Goal: Task Accomplishment & Management: Complete application form

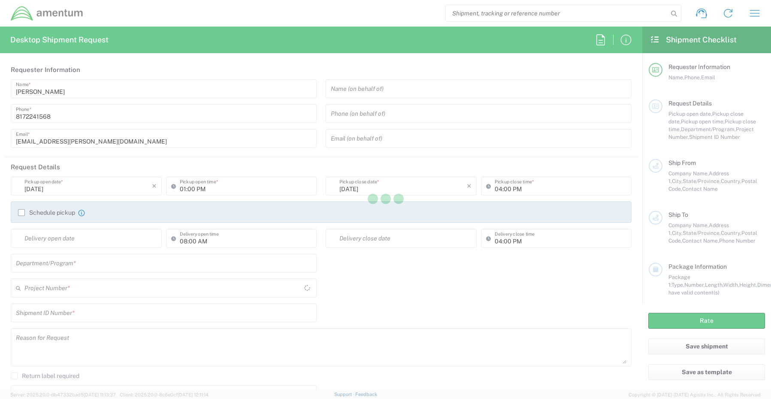
type input "[GEOGRAPHIC_DATA]"
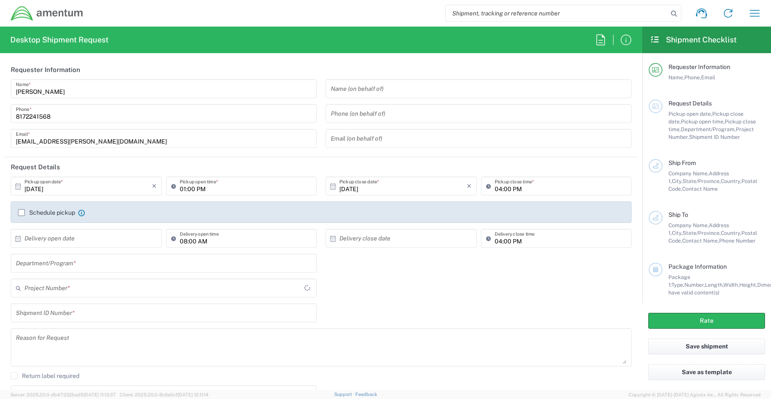
type input "CORP"
click at [35, 241] on input "text" at bounding box center [87, 238] width 127 height 15
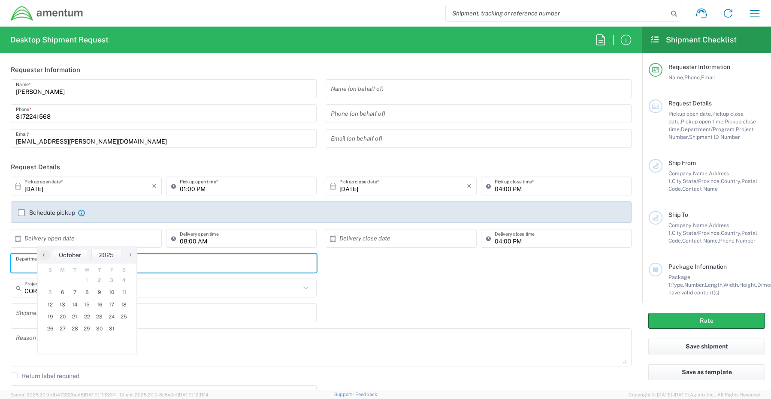
click at [36, 261] on input "text" at bounding box center [163, 263] width 295 height 15
paste input "[PERSON_NAME]"
type input "[PERSON_NAME]"
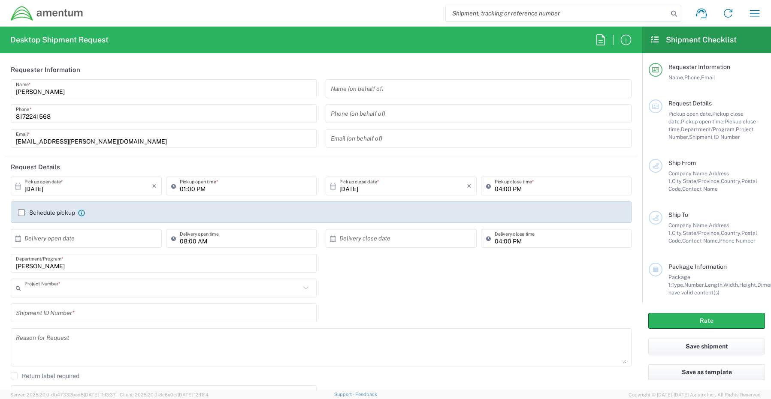
click at [36, 289] on input "text" at bounding box center [162, 288] width 276 height 15
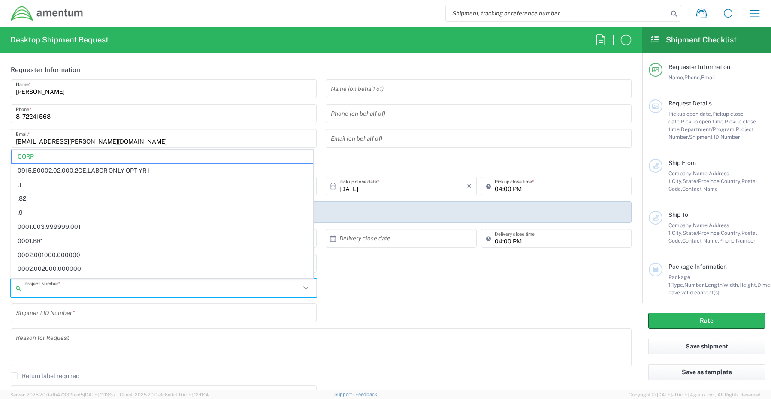
paste input "OHVD.100468.QA000"
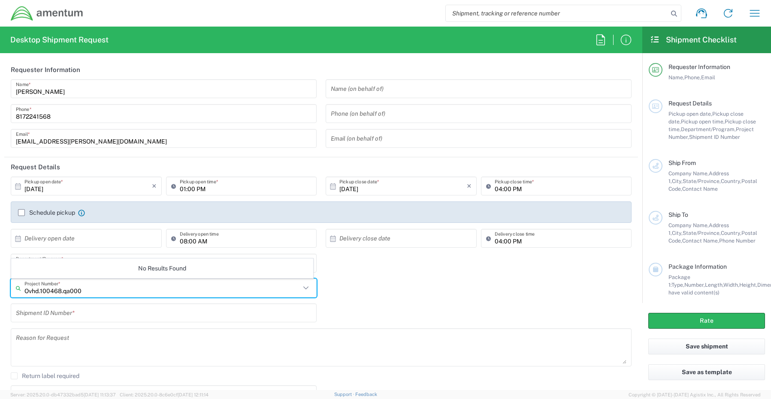
click at [95, 295] on input "Ovhd.100468.qa000" at bounding box center [162, 288] width 276 height 15
type input "O"
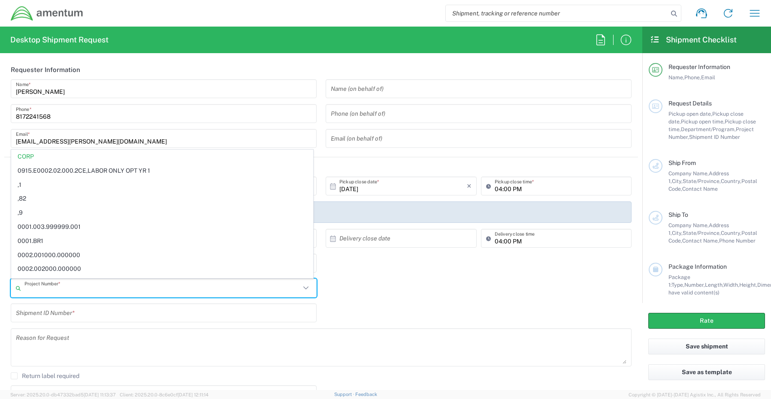
paste input "OHVD.100468.QA000"
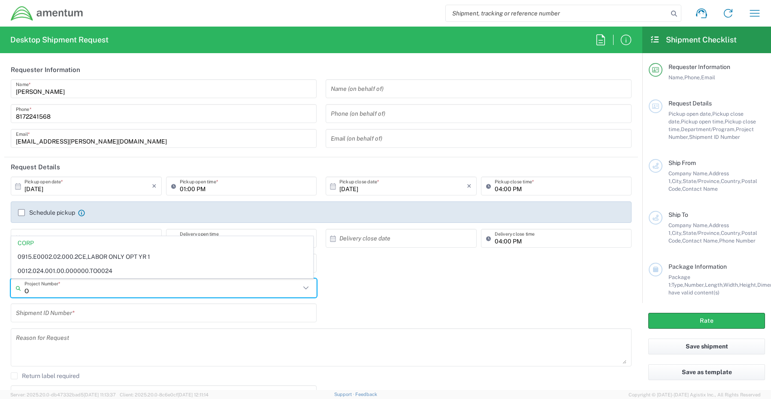
drag, startPoint x: 43, startPoint y: 291, endPoint x: -13, endPoint y: 282, distance: 57.3
click at [0, 282] on html "Shipment request Shipment tracking Shipment estimator Desktop shipment request …" at bounding box center [385, 199] width 771 height 399
paste input "OVHD.100468.QA000"
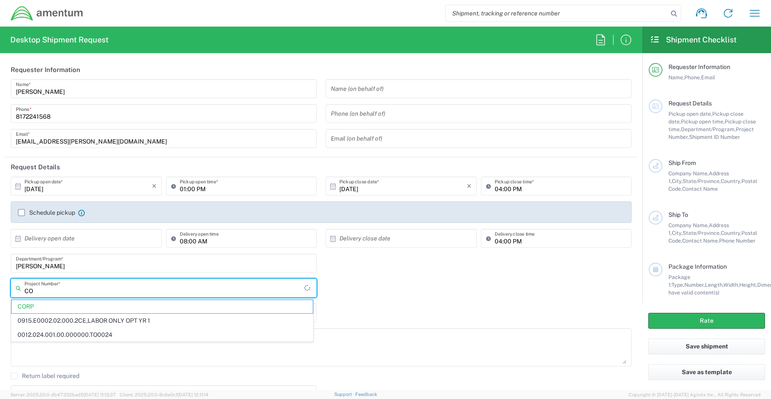
type input "C"
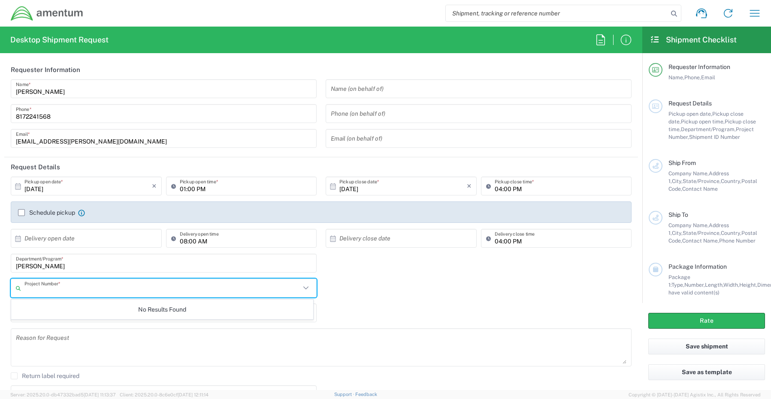
paste input "OVHD.100468.QA000"
type input "OVHD.100468.QA000"
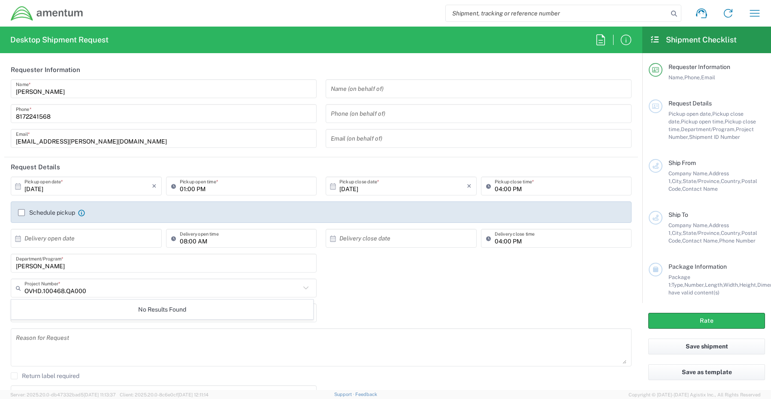
click at [89, 311] on div "No Results Found" at bounding box center [162, 310] width 302 height 20
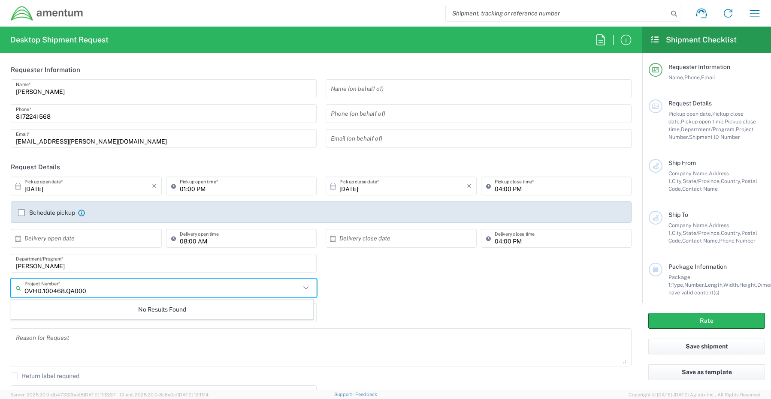
drag, startPoint x: 87, startPoint y: 290, endPoint x: 0, endPoint y: 288, distance: 86.7
click at [0, 287] on form "Requester Information Senecia Morgan Name * 8172241568 Phone * senecia.morgan@a…" at bounding box center [321, 225] width 642 height 330
click at [39, 291] on input "text" at bounding box center [162, 288] width 276 height 15
click at [42, 312] on div "No Results Found" at bounding box center [162, 310] width 302 height 20
click at [46, 289] on input "text" at bounding box center [162, 288] width 276 height 15
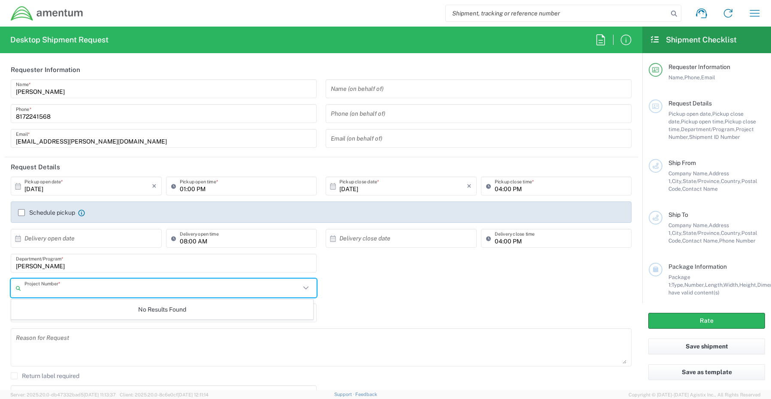
paste input "OVHD.100468.QA000"
type input "OVHD.100468.QA"
drag, startPoint x: 81, startPoint y: 291, endPoint x: -25, endPoint y: 289, distance: 106.0
click at [0, 289] on html "Shipment request Shipment tracking Shipment estimator Desktop shipment request …" at bounding box center [385, 199] width 771 height 399
click at [302, 288] on icon at bounding box center [305, 288] width 11 height 11
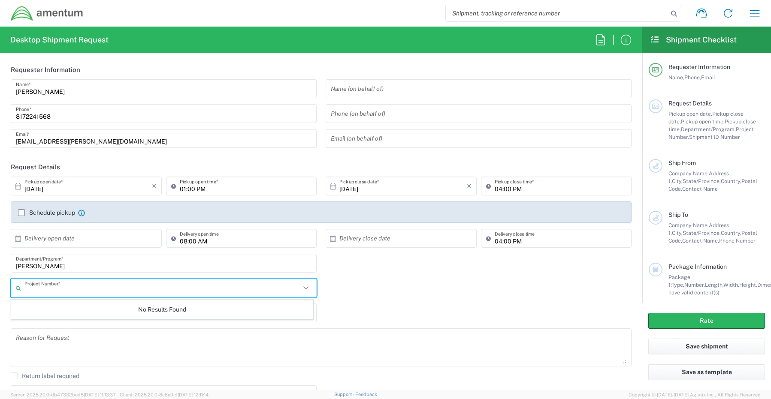
click at [303, 289] on icon at bounding box center [305, 288] width 11 height 11
click at [78, 292] on input "text" at bounding box center [162, 288] width 276 height 15
paste input "OVHD.100468.QA000"
type input "OVHD.100468.QA000"
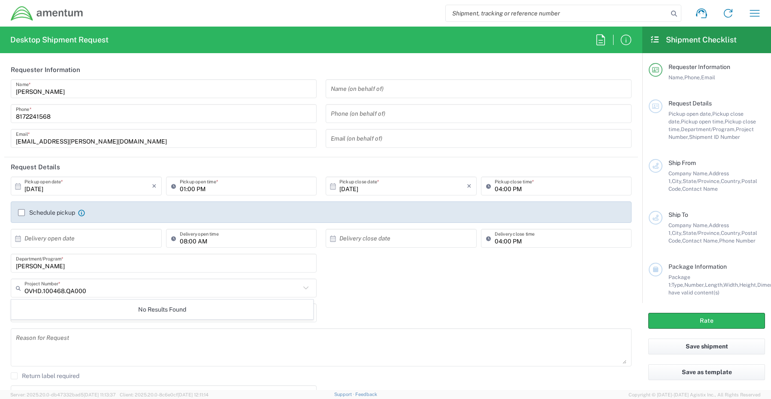
click at [388, 301] on div "OVHD.100468.QA000 Project Number * No Results Found" at bounding box center [321, 291] width 630 height 25
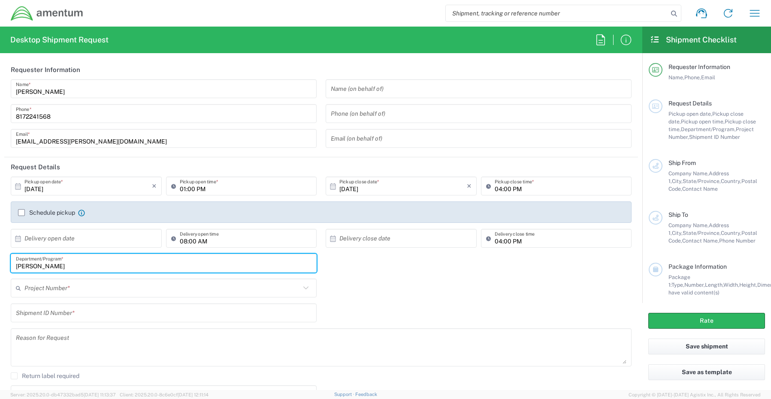
drag, startPoint x: 67, startPoint y: 268, endPoint x: -60, endPoint y: 266, distance: 127.4
click at [0, 266] on html "Shipment request Shipment tracking Shipment estimator Desktop shipment request …" at bounding box center [385, 199] width 771 height 399
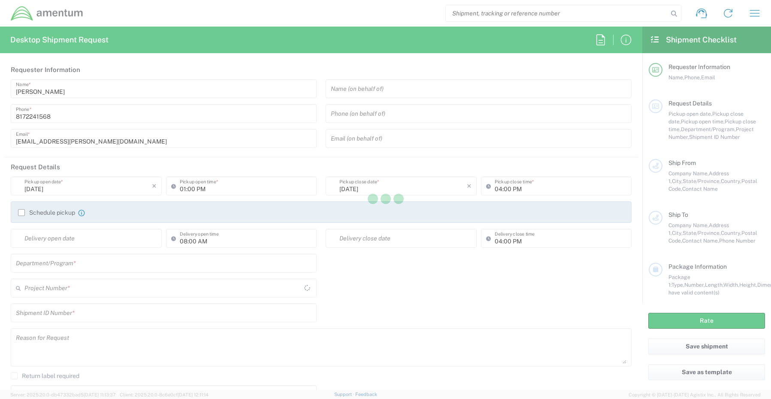
type input "[GEOGRAPHIC_DATA]"
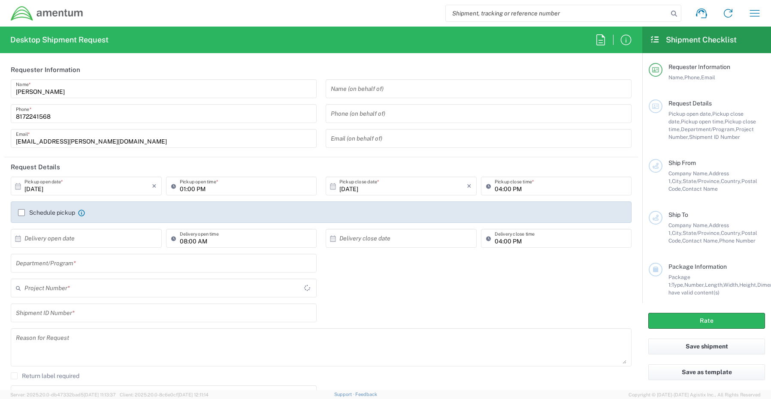
type input "CORP"
click at [54, 291] on input "text" at bounding box center [162, 288] width 276 height 15
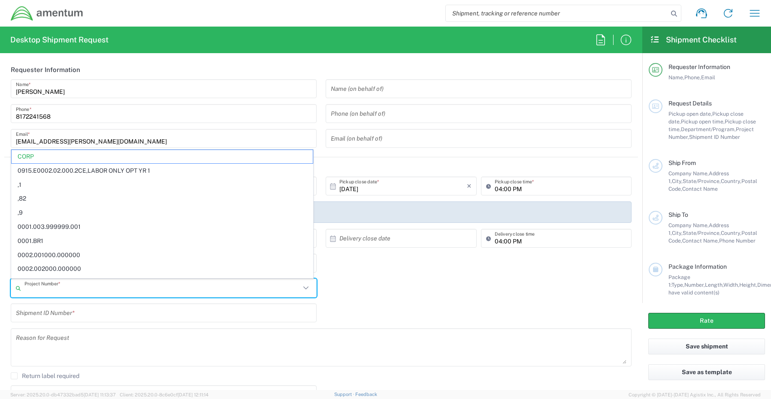
paste input "OVHD.100468.QA000"
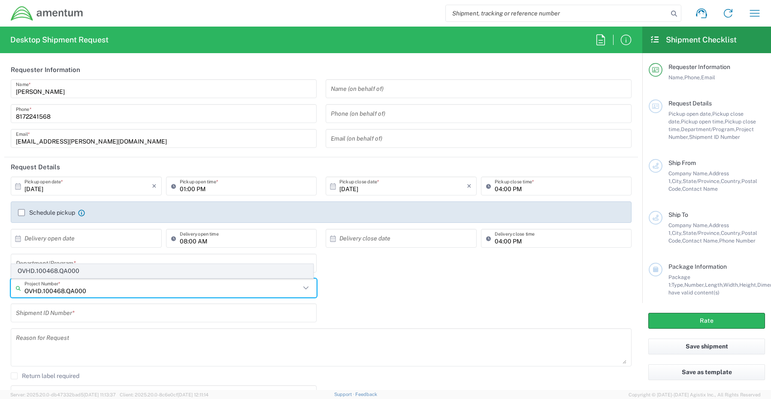
type input "OVHD.100468.QA000"
click at [56, 271] on span "OVHD.100468.QA000" at bounding box center [162, 271] width 301 height 13
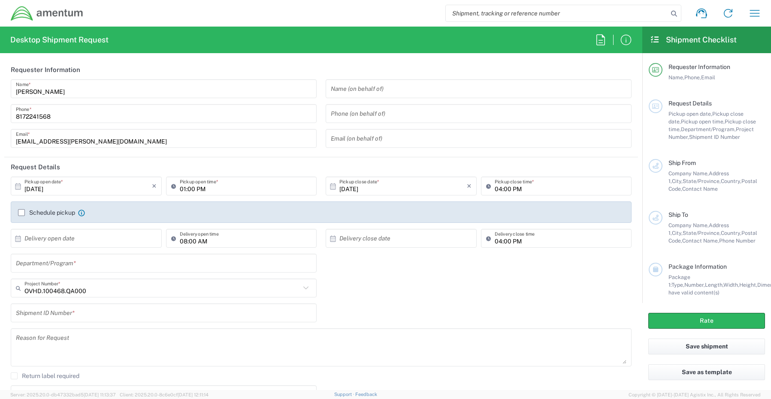
click at [53, 263] on input "text" at bounding box center [163, 263] width 295 height 15
paste input "[PERSON_NAME]"
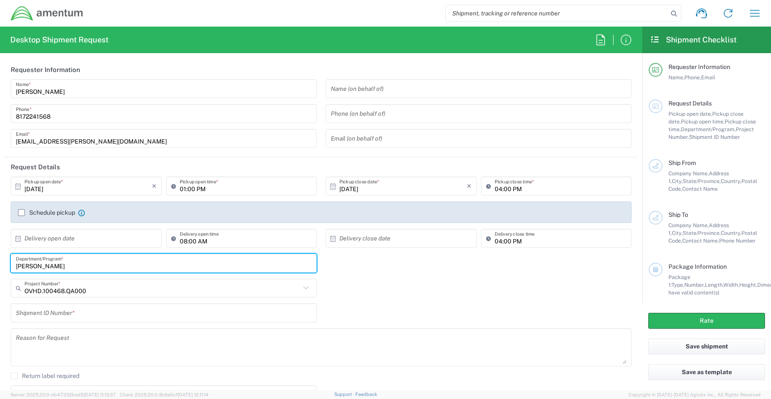
type input "[PERSON_NAME]"
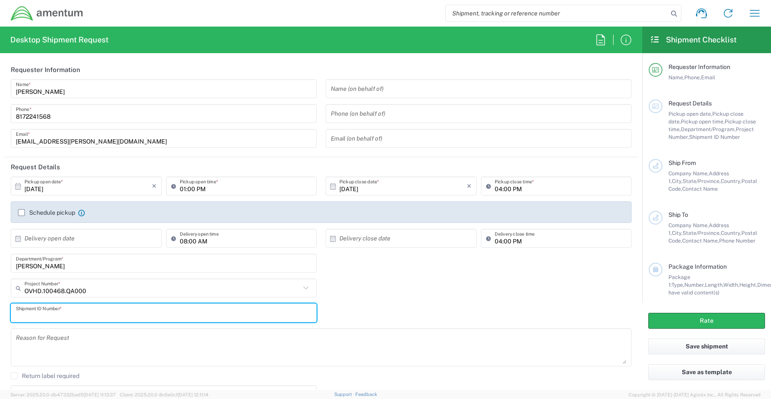
click at [63, 310] on input "text" at bounding box center [163, 313] width 295 height 15
paste input "[PERSON_NAME] RITM0250753"
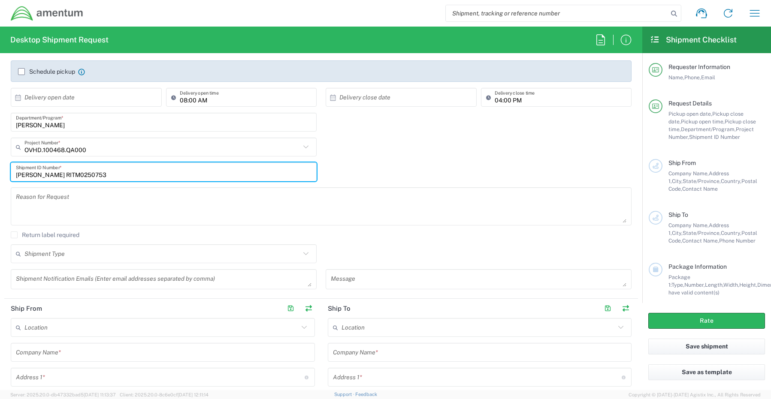
scroll to position [172, 0]
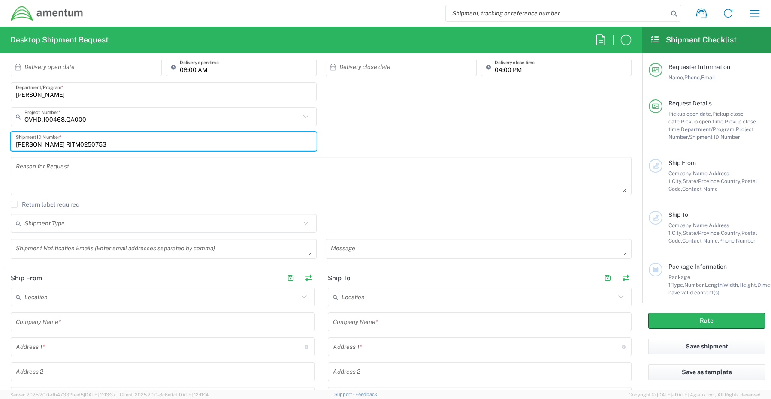
type input "[PERSON_NAME] RITM0250753"
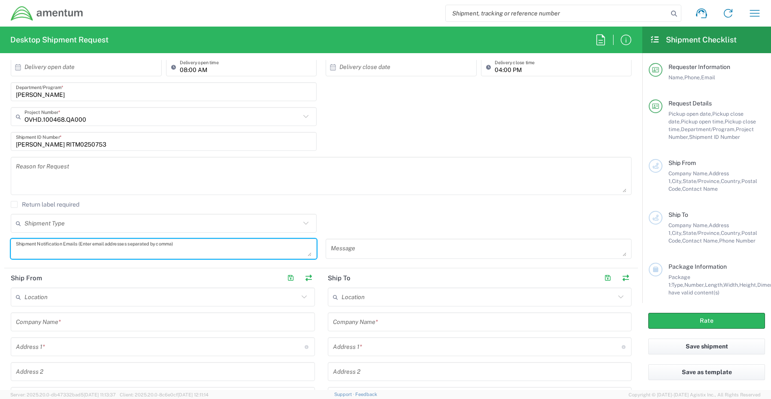
click at [61, 252] on textarea at bounding box center [163, 248] width 295 height 15
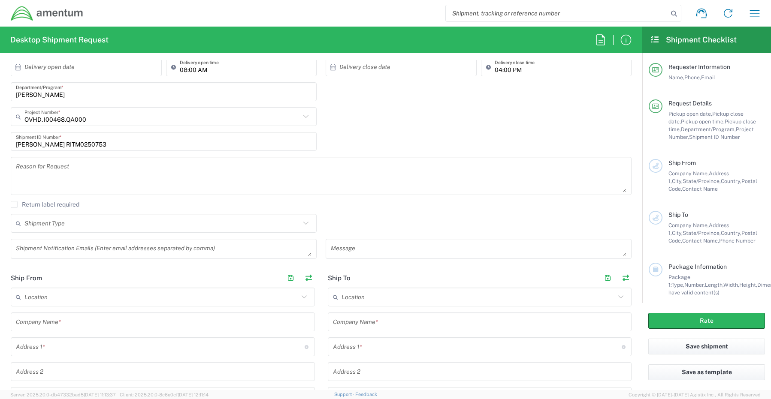
click at [60, 248] on textarea at bounding box center [163, 248] width 295 height 15
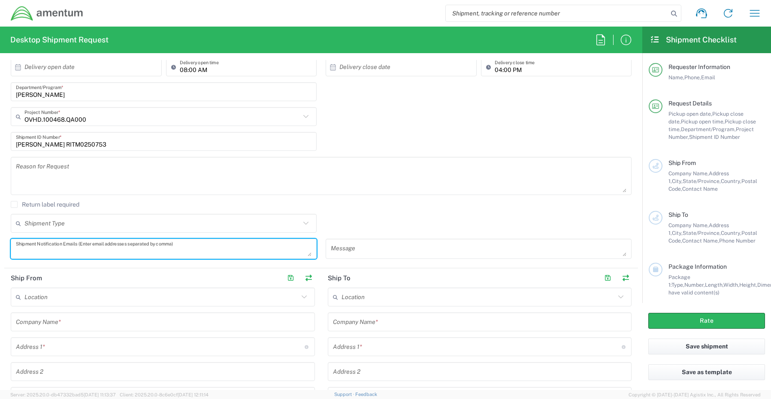
paste textarea "[PERSON_NAME][EMAIL_ADDRESS][PERSON_NAME][DOMAIN_NAME]"
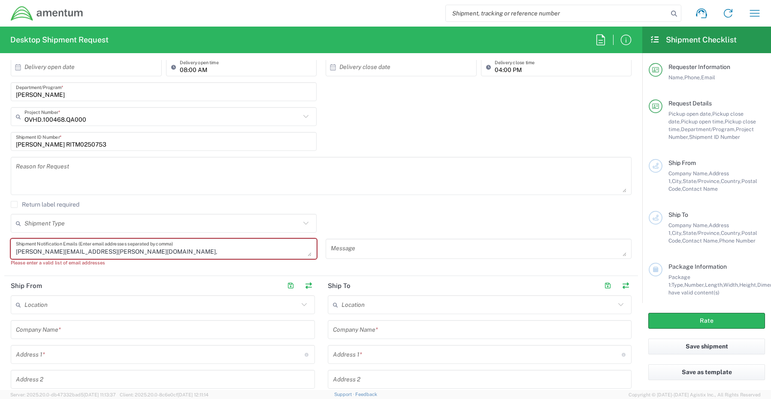
click at [125, 250] on textarea "[PERSON_NAME][EMAIL_ADDRESS][PERSON_NAME][DOMAIN_NAME]," at bounding box center [163, 248] width 295 height 15
paste textarea "[EMAIL_ADDRESS][DOMAIN_NAME]"
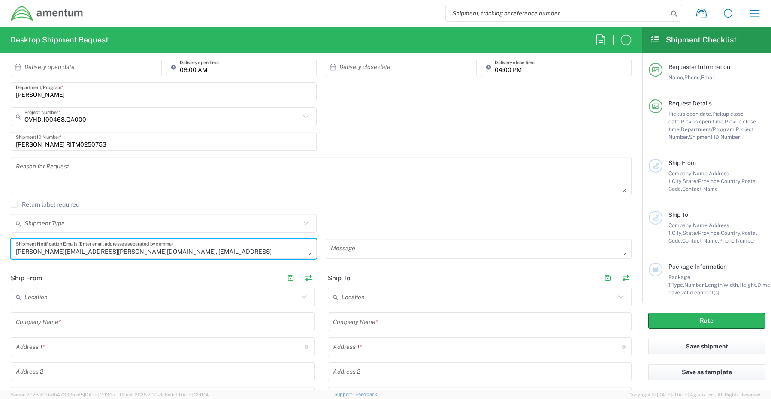
type textarea "[PERSON_NAME][EMAIL_ADDRESS][PERSON_NAME][DOMAIN_NAME], [EMAIL_ADDRESS][DOMAIN_…"
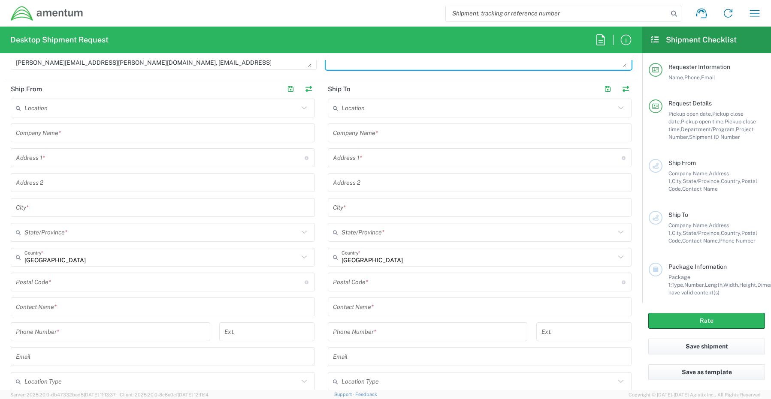
scroll to position [386, 0]
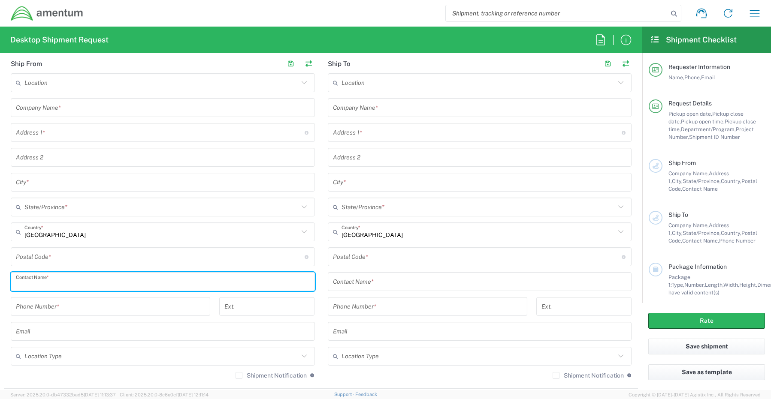
click at [57, 280] on input "text" at bounding box center [163, 281] width 294 height 15
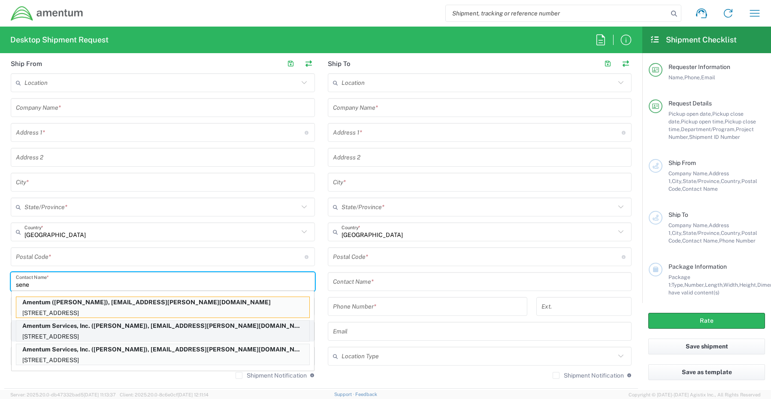
type input "sene"
drag, startPoint x: 45, startPoint y: 329, endPoint x: 44, endPoint y: 334, distance: 4.6
click at [45, 330] on p "Amentum Services, Inc. ([PERSON_NAME]), [EMAIL_ADDRESS][PERSON_NAME][DOMAIN_NAM…" at bounding box center [162, 326] width 293 height 11
type input "Amentum Services, Inc."
type input "[STREET_ADDRESS]"
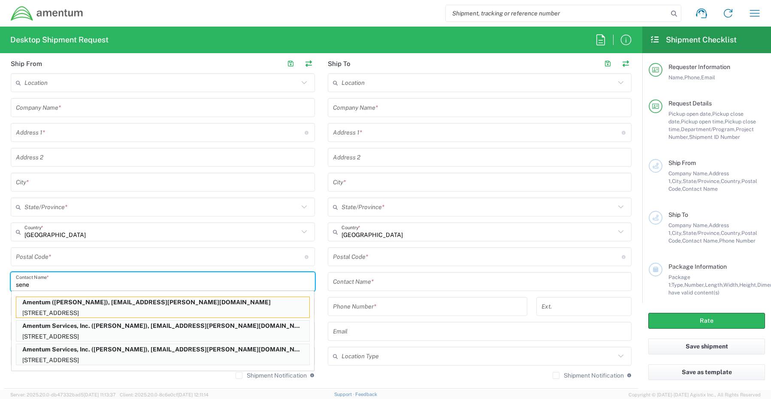
type input "[GEOGRAPHIC_DATA]"
type input "[US_STATE]"
type input "76177"
type input "[PERSON_NAME]"
type input "[PHONE_NUMBER]"
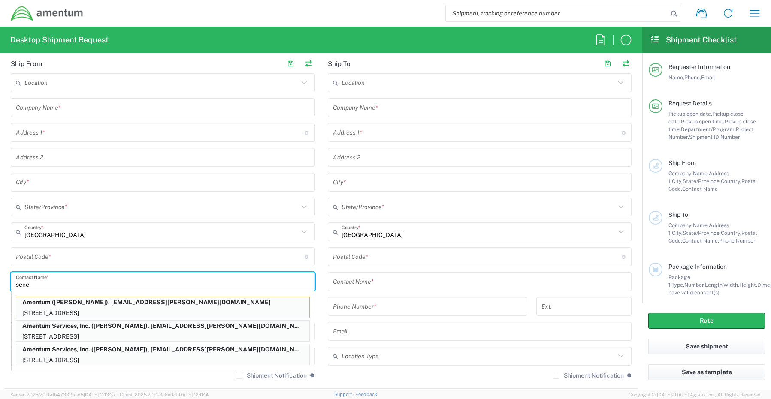
type input "[EMAIL_ADDRESS][PERSON_NAME][DOMAIN_NAME]"
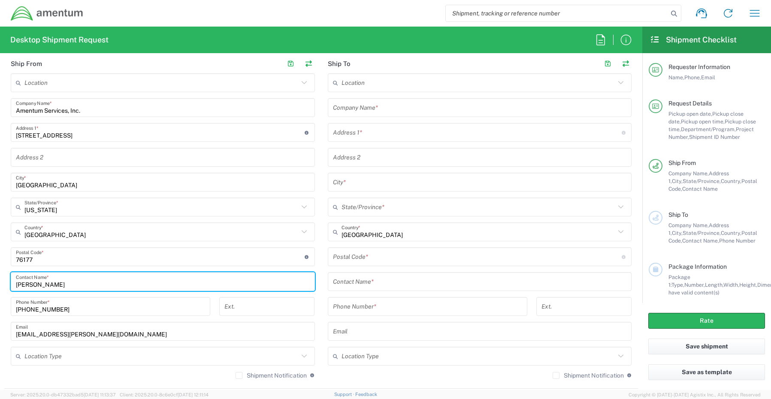
click at [39, 360] on input "text" at bounding box center [161, 356] width 274 height 15
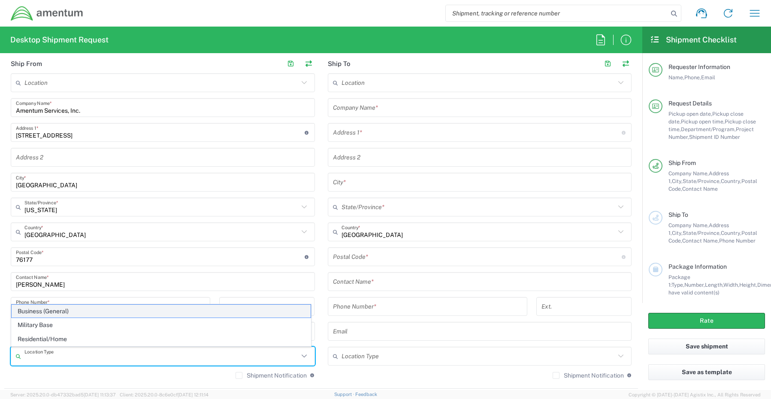
click at [33, 309] on span "Business (General)" at bounding box center [161, 311] width 299 height 13
type input "Business (General)"
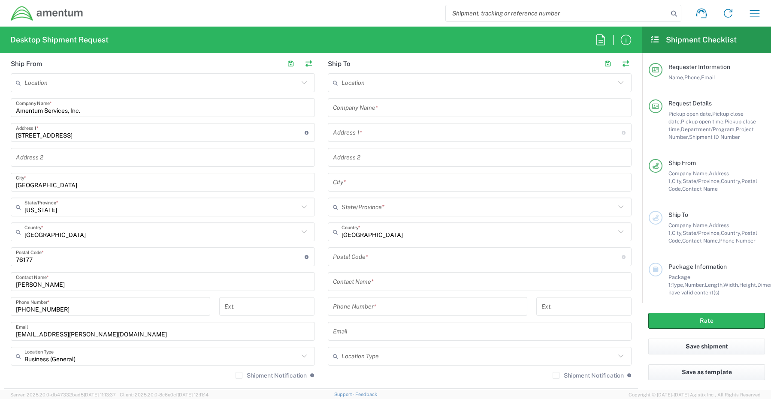
click at [235, 376] on label "Shipment Notification" at bounding box center [270, 375] width 71 height 7
click at [239, 376] on input "Shipment Notification" at bounding box center [239, 376] width 0 height 0
click at [370, 103] on input "text" at bounding box center [480, 107] width 294 height 15
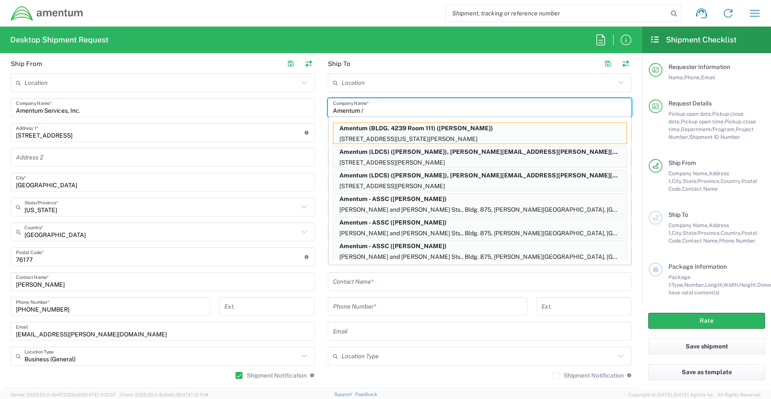
paste input "[PERSON_NAME]"
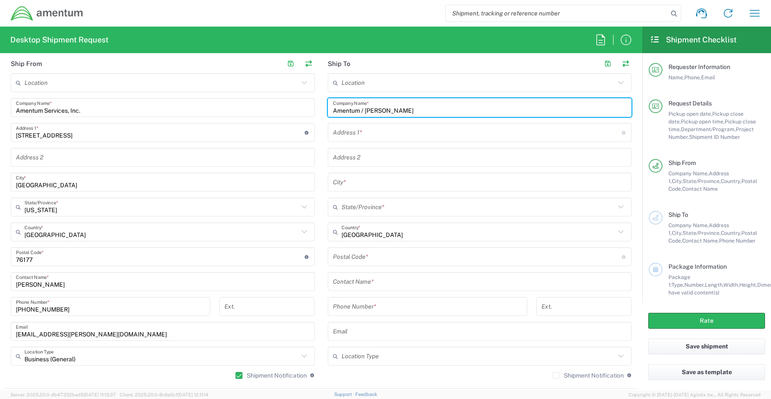
type input "Amentum / [PERSON_NAME]"
click at [366, 284] on input "text" at bounding box center [480, 281] width 294 height 15
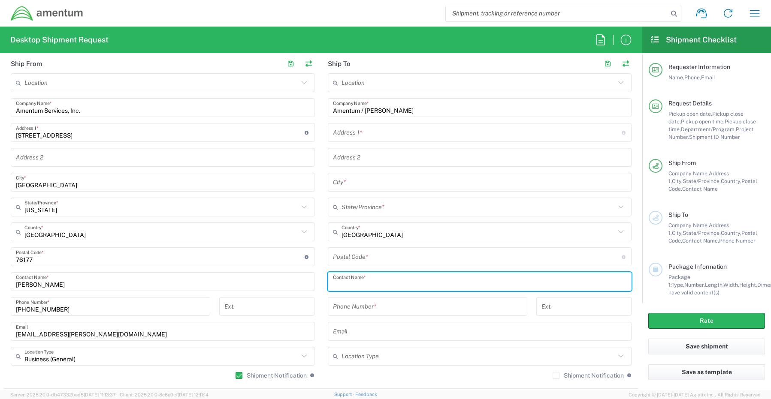
paste input "[PERSON_NAME]"
type input "[PERSON_NAME]"
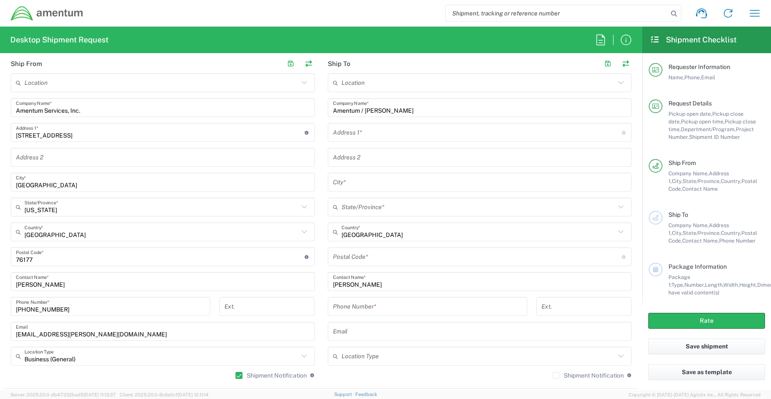
click at [353, 136] on input "text" at bounding box center [477, 132] width 289 height 15
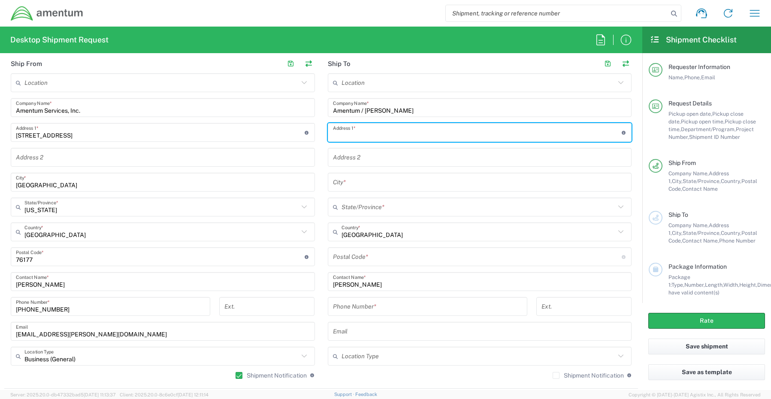
paste input "[STREET_ADDRESS]"
type input "[STREET_ADDRESS]"
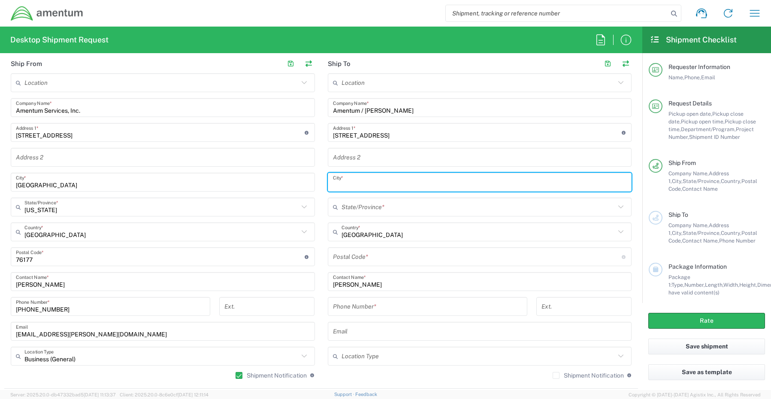
click at [359, 186] on input "text" at bounding box center [480, 182] width 294 height 15
paste input "[GEOGRAPHIC_DATA]"
type input "[GEOGRAPHIC_DATA]"
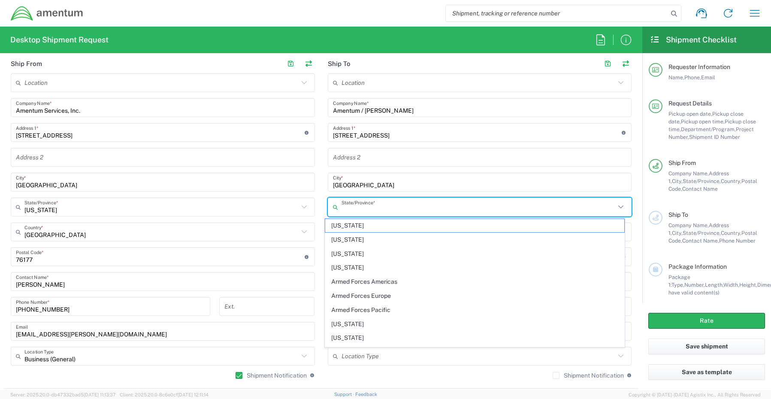
click at [347, 208] on input "text" at bounding box center [478, 207] width 274 height 15
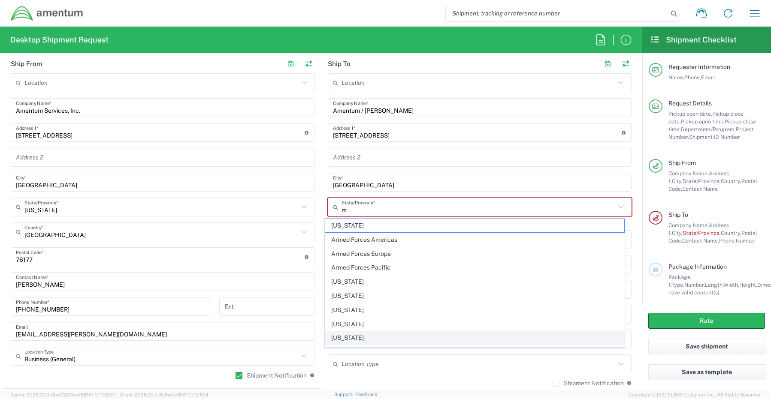
click at [365, 339] on span "[US_STATE]" at bounding box center [474, 338] width 299 height 13
type input "[US_STATE]"
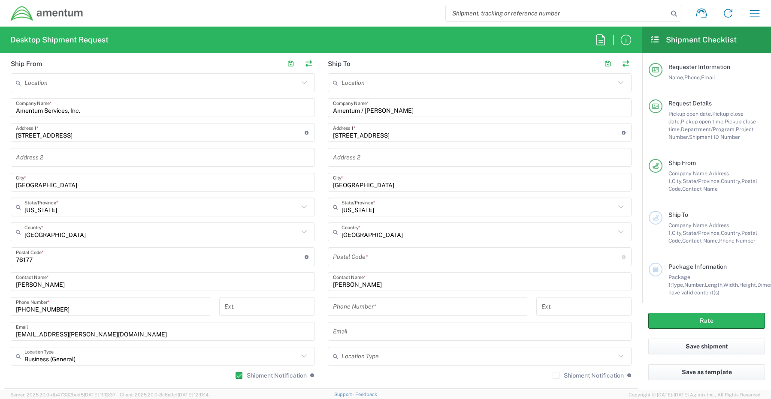
click at [346, 311] on input "tel" at bounding box center [427, 306] width 189 height 15
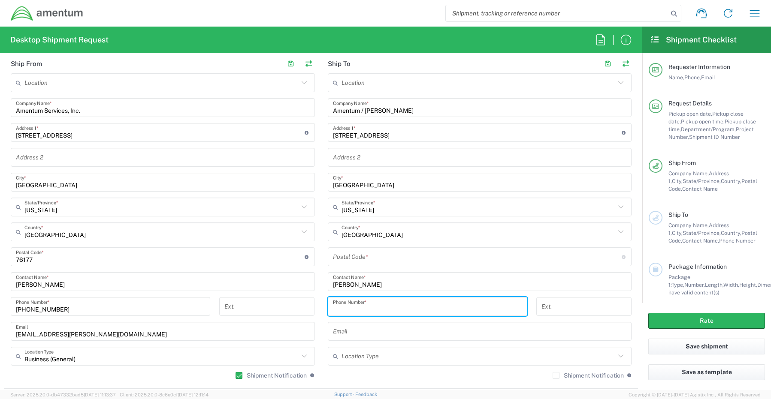
paste input "48382"
type input "48382"
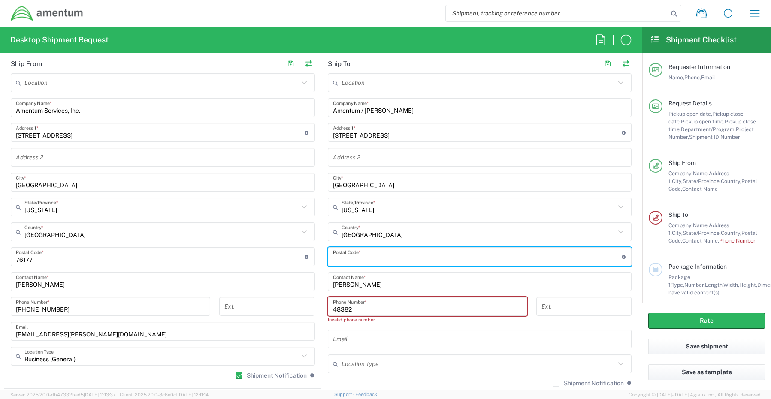
click at [371, 259] on input "undefined" at bounding box center [477, 257] width 289 height 15
paste input "48382"
type input "48382"
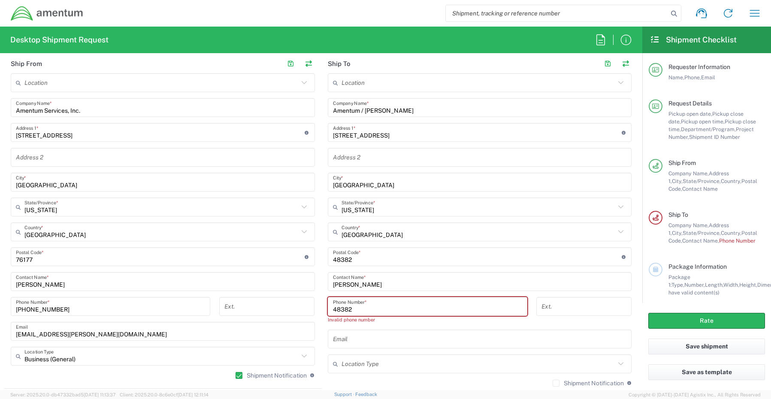
drag, startPoint x: 373, startPoint y: 309, endPoint x: 285, endPoint y: 304, distance: 88.1
click at [285, 304] on div "Ship From Location [PHONE_NUMBER] [PHONE_NUMBER] [PHONE_NUMBER] [PHONE_NUMBER] …" at bounding box center [320, 225] width 633 height 343
paste input "[PHONE_NUMBER]"
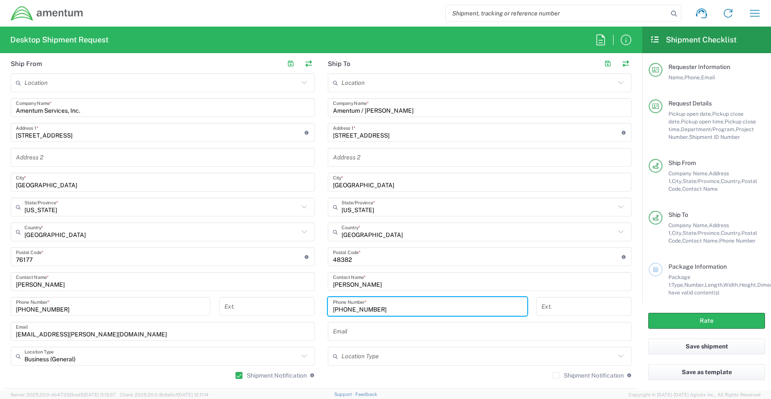
type input "[PHONE_NUMBER]"
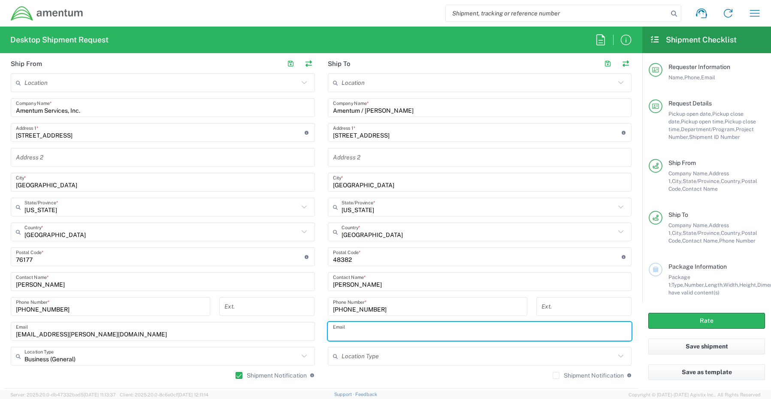
click at [351, 337] on input "text" at bounding box center [480, 331] width 294 height 15
paste input "[PERSON_NAME][EMAIL_ADDRESS][PERSON_NAME][DOMAIN_NAME]"
type input "[PERSON_NAME][EMAIL_ADDRESS][PERSON_NAME][DOMAIN_NAME]"
click at [552, 374] on label "Shipment Notification" at bounding box center [587, 375] width 71 height 7
click at [556, 376] on input "Shipment Notification" at bounding box center [556, 376] width 0 height 0
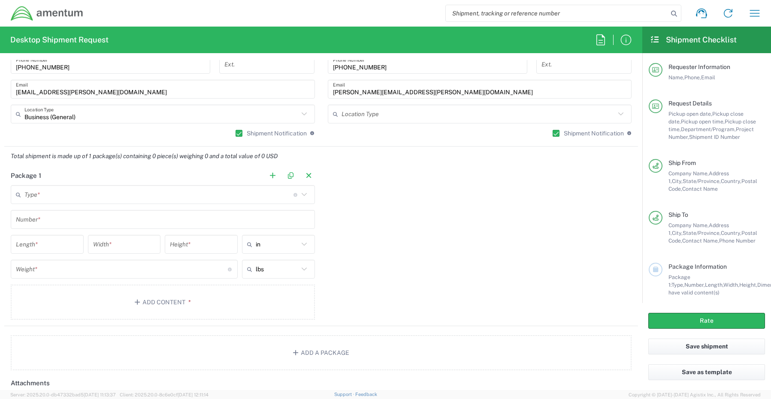
scroll to position [643, 0]
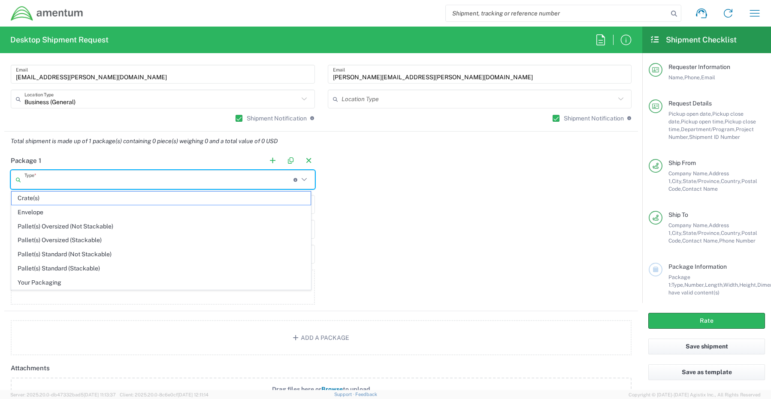
click at [30, 184] on input "text" at bounding box center [158, 179] width 269 height 15
click at [44, 285] on span "Your Packaging" at bounding box center [161, 282] width 299 height 13
type input "Your Packaging"
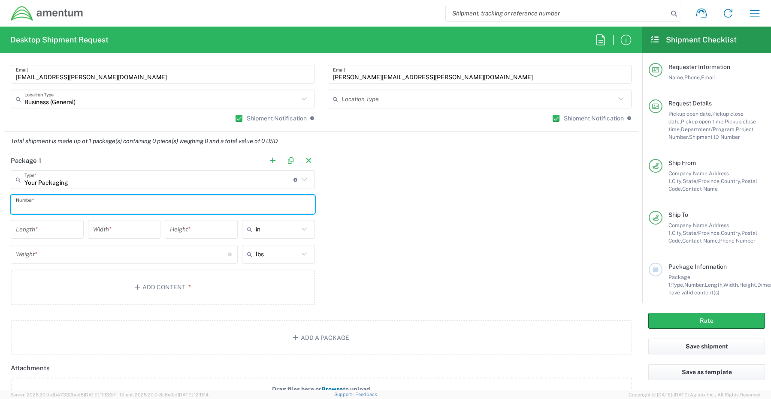
click at [43, 202] on input "text" at bounding box center [163, 204] width 294 height 15
type input "1"
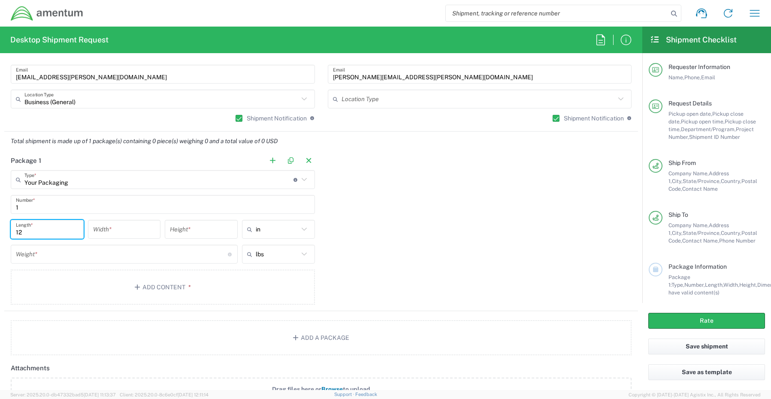
type input "12"
type input "2"
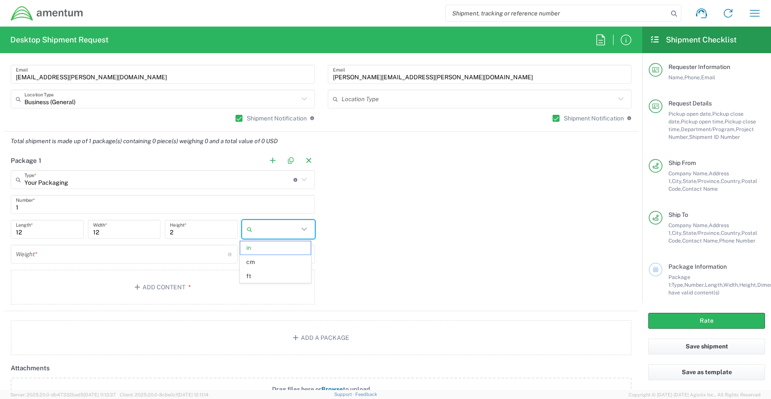
type input "in"
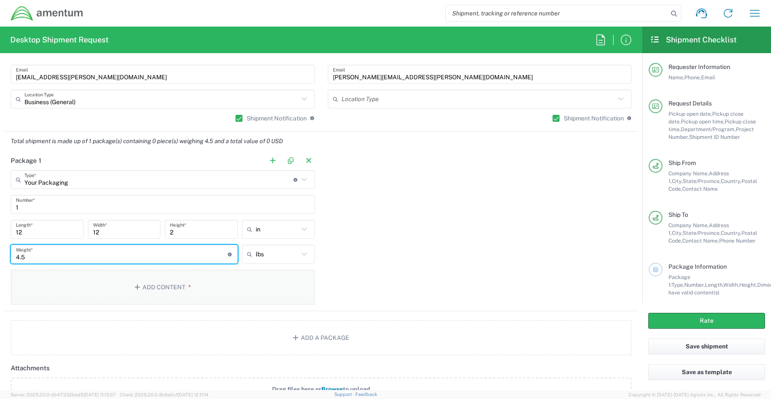
type input "4.5"
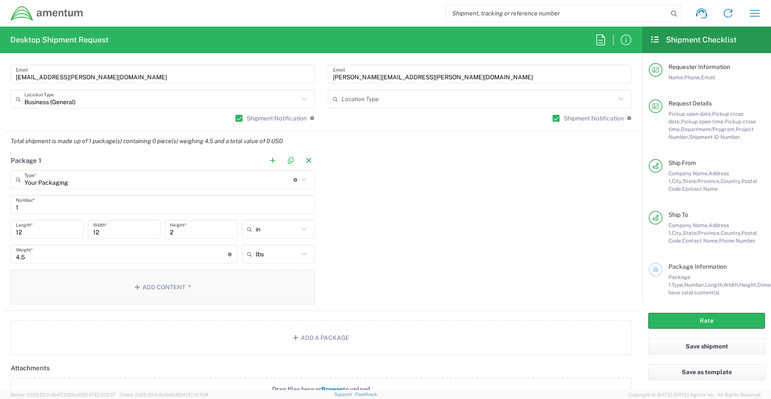
click at [162, 287] on button "Add Content *" at bounding box center [163, 287] width 304 height 35
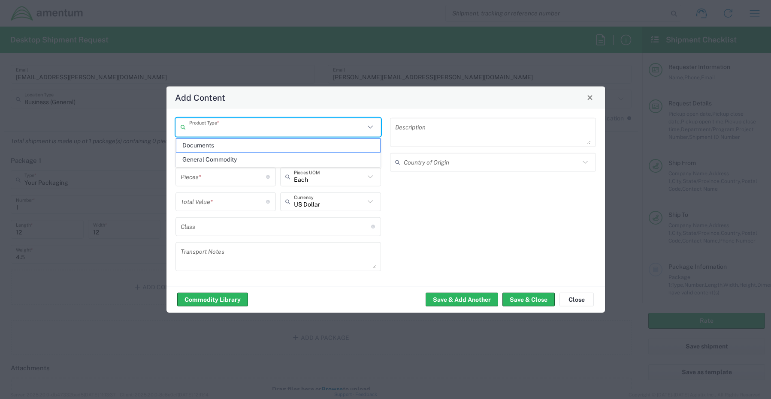
click at [206, 127] on input "text" at bounding box center [277, 127] width 176 height 15
click at [215, 160] on span "General Commodity" at bounding box center [278, 159] width 204 height 13
type input "General Commodity"
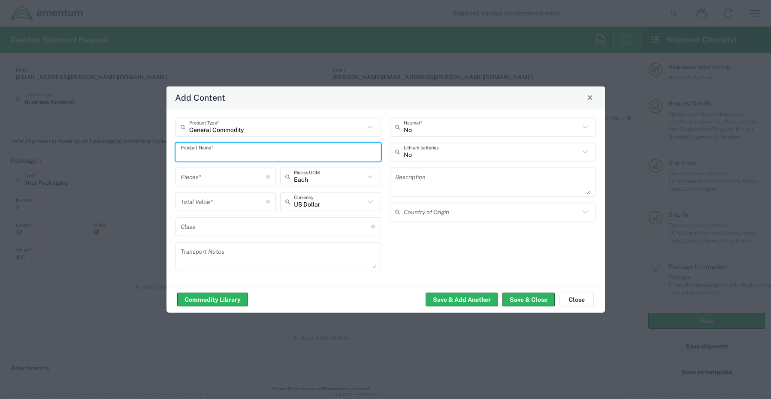
click at [251, 156] on input "text" at bounding box center [279, 152] width 196 height 15
paste input "Dock: SN 6SR4244"
type input "Dock: SN 6SR4244"
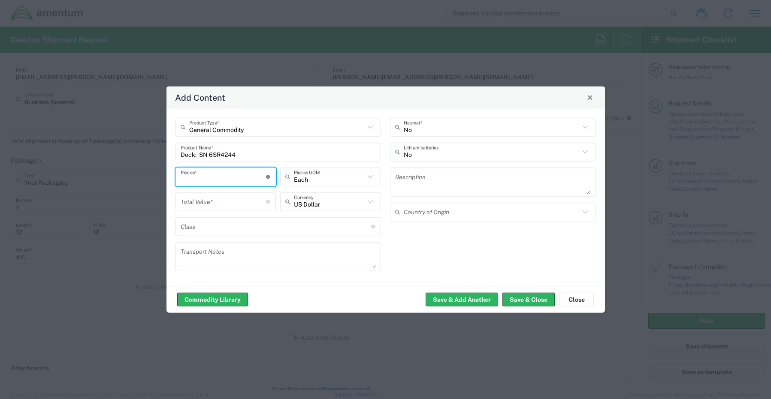
click at [196, 178] on input "number" at bounding box center [224, 176] width 86 height 15
type input "1"
type input "Each"
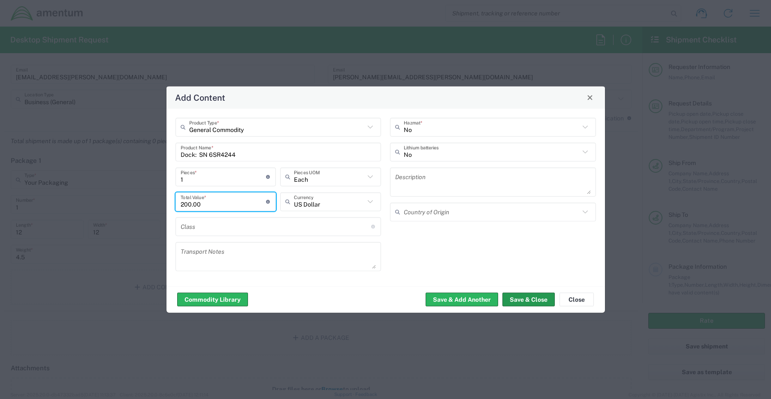
type input "200.00"
click at [530, 303] on button "Save & Close" at bounding box center [528, 300] width 52 height 14
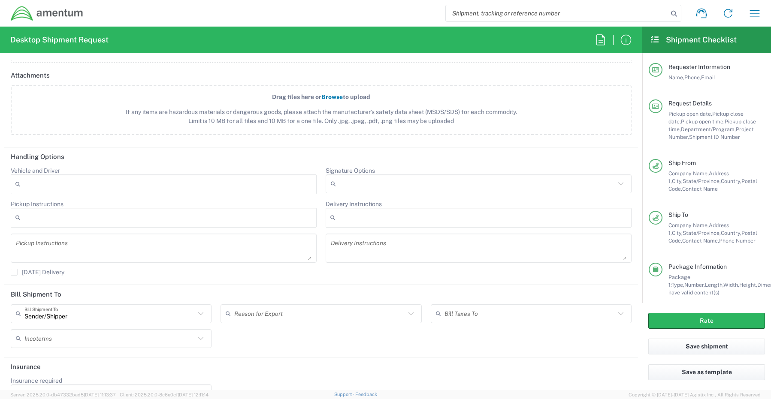
scroll to position [1009, 0]
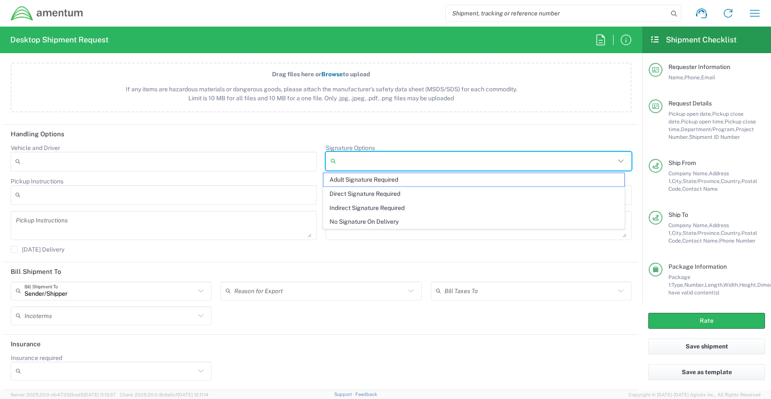
click at [351, 163] on input "Signature Options" at bounding box center [477, 161] width 276 height 14
click at [353, 182] on span "Adult Signature Required" at bounding box center [473, 179] width 301 height 13
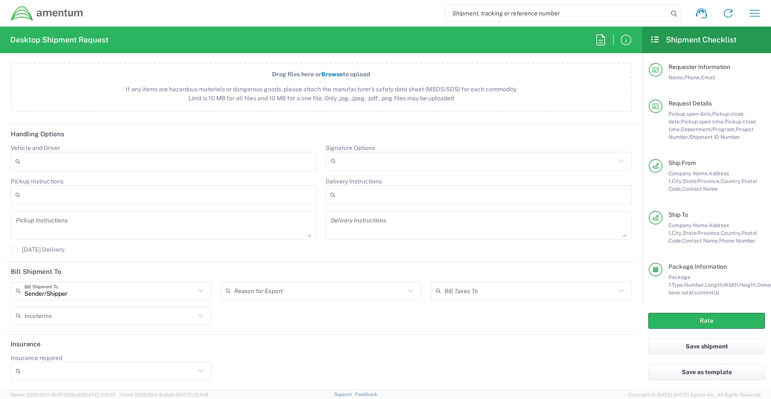
type input "Adult Signature Required"
click at [37, 374] on input "Insurance required" at bounding box center [109, 372] width 171 height 14
click at [38, 354] on span "Yes" at bounding box center [110, 354] width 197 height 13
type input "Yes"
click at [244, 365] on input "Insurance Value" at bounding box center [321, 372] width 190 height 14
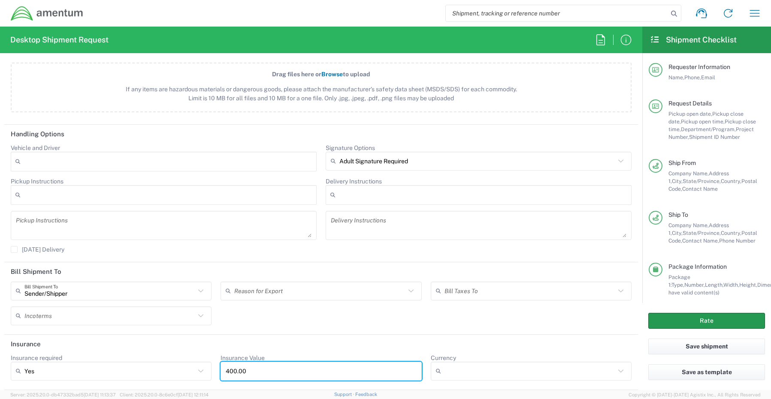
type input "400.00"
click at [699, 317] on button "Rate" at bounding box center [706, 321] width 117 height 16
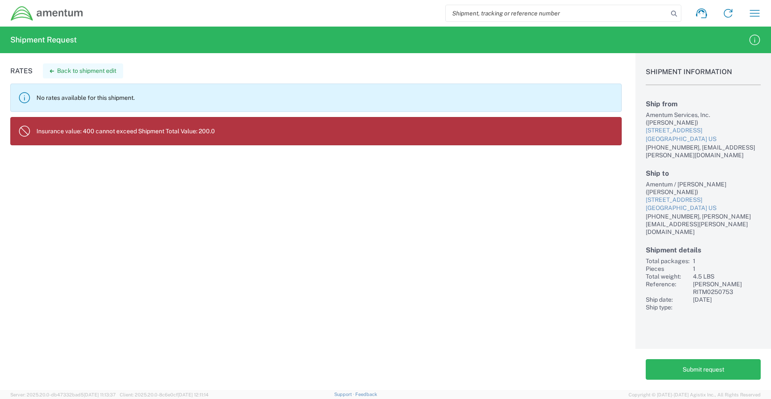
click at [69, 70] on button "Back to shipment edit" at bounding box center [83, 70] width 80 height 15
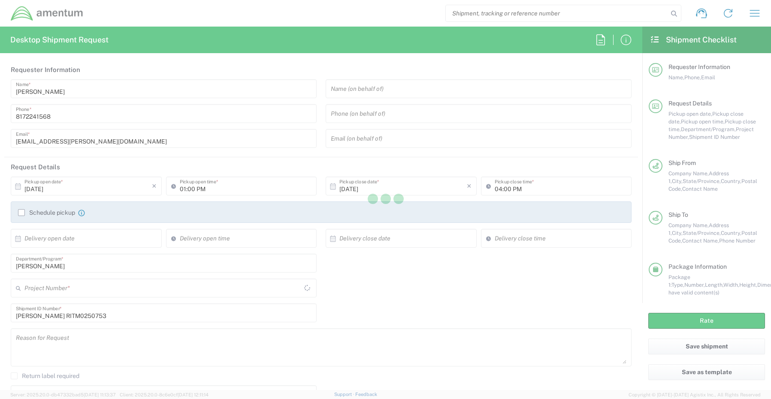
type input "[US_STATE]"
type input "Your Packaging"
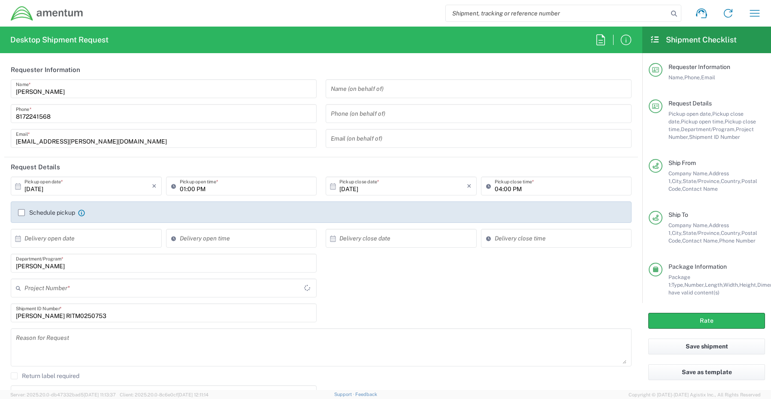
type input "OVHD.100468.QA000"
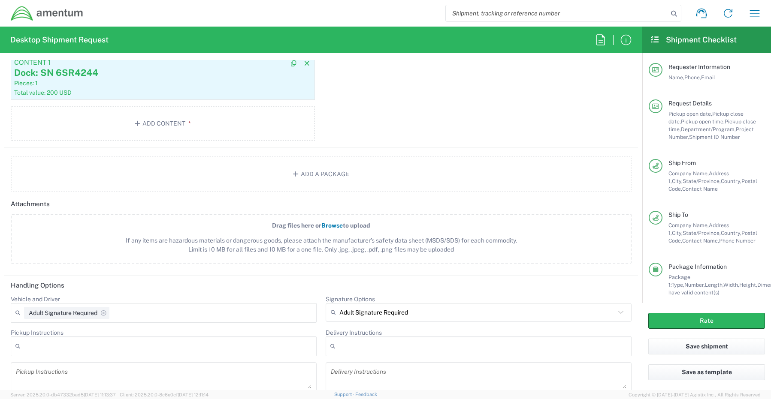
scroll to position [1009, 0]
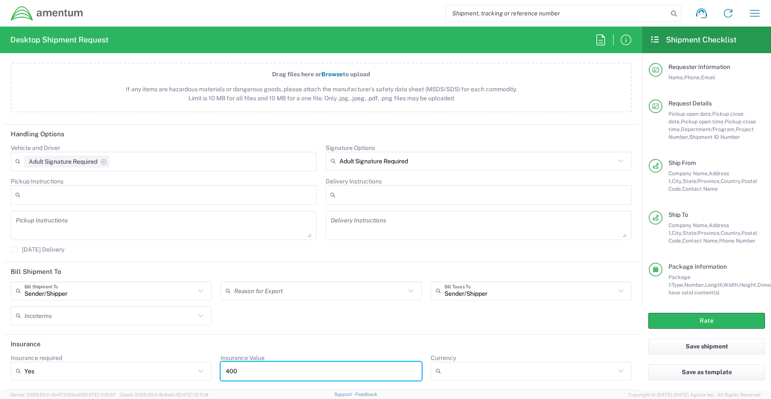
drag, startPoint x: 244, startPoint y: 371, endPoint x: 166, endPoint y: 359, distance: 78.1
click at [168, 361] on div "Insurance required Yes Yes No Insurance Value 400 Currency ADP AED AFN ALL AMD …" at bounding box center [321, 370] width 630 height 33
type input "200.00"
click at [672, 318] on button "Rate" at bounding box center [706, 321] width 117 height 16
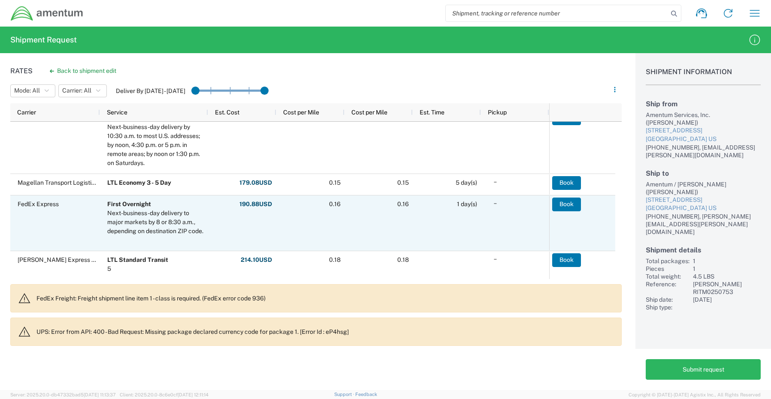
scroll to position [214, 0]
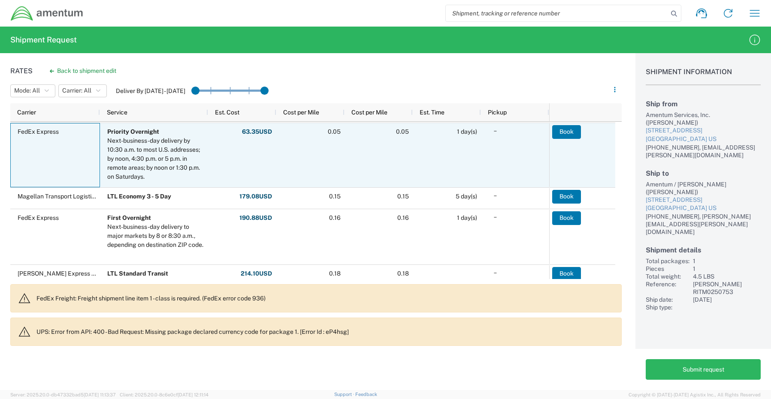
click at [66, 145] on div "FedEx Express" at bounding box center [55, 155] width 90 height 64
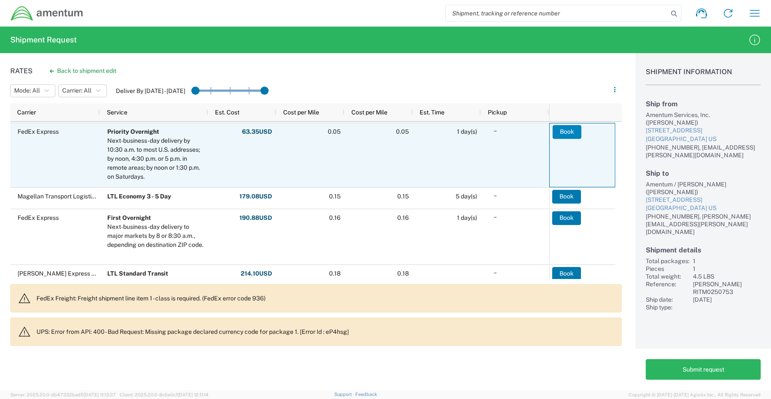
click at [556, 130] on button "Book" at bounding box center [566, 132] width 29 height 14
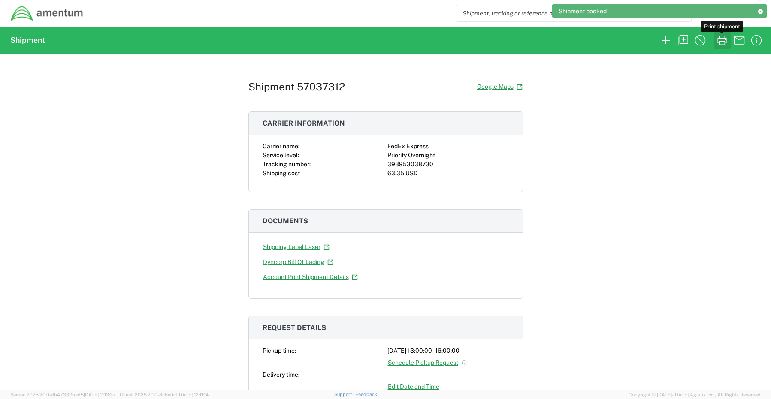
click at [720, 38] on icon "button" at bounding box center [722, 40] width 14 height 14
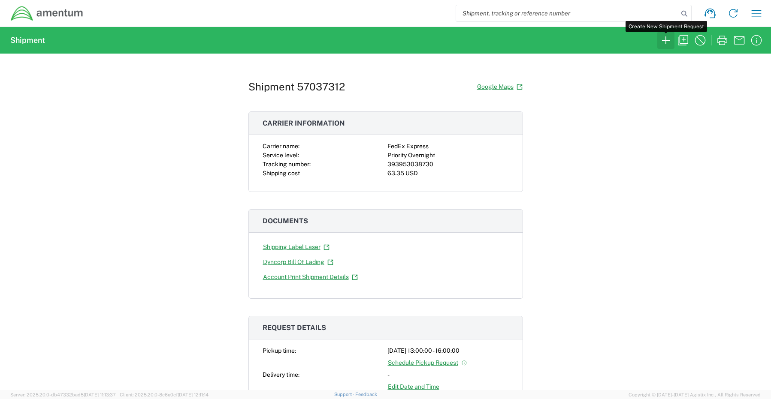
click at [668, 39] on icon "button" at bounding box center [666, 40] width 14 height 14
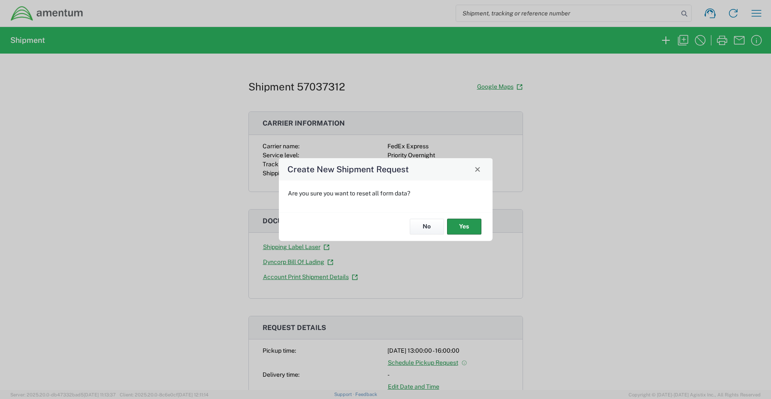
click at [466, 229] on button "Yes" at bounding box center [464, 227] width 34 height 16
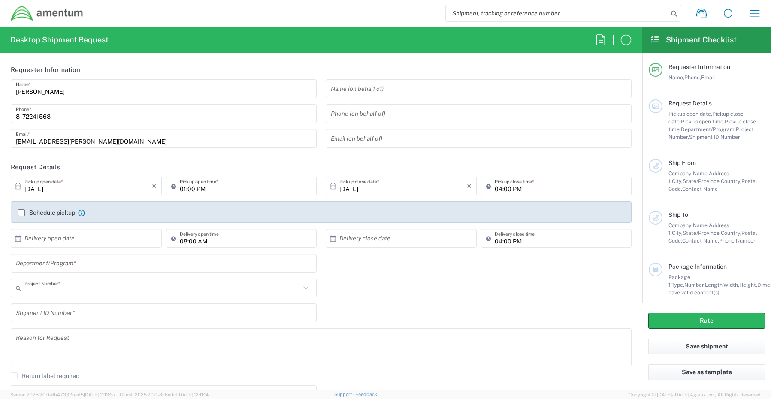
type input "CORP"
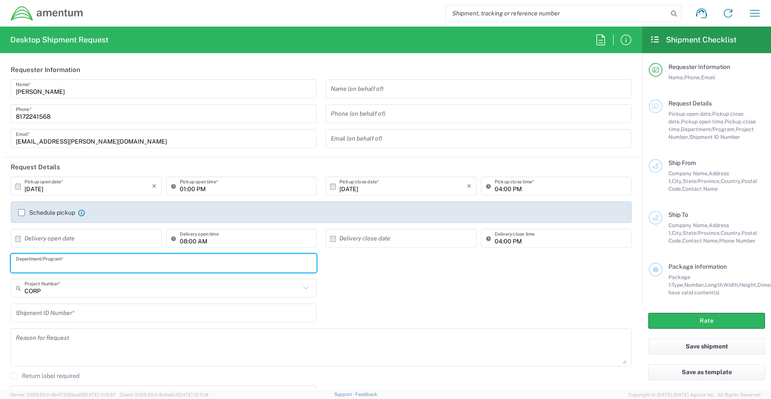
click at [74, 263] on input "text" at bounding box center [163, 263] width 295 height 15
paste input "[PERSON_NAME]"
type input "[PERSON_NAME]"
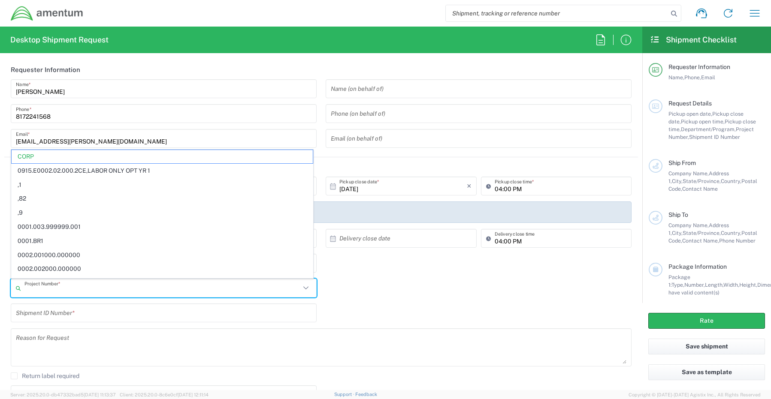
click at [38, 290] on input "text" at bounding box center [162, 288] width 276 height 15
paste input "[DOMAIN_NAME]"
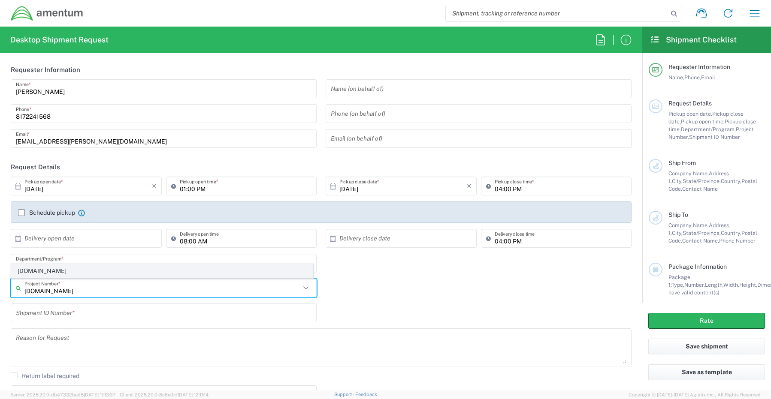
type input "[DOMAIN_NAME]"
click at [40, 271] on span "[DOMAIN_NAME]" at bounding box center [162, 271] width 301 height 13
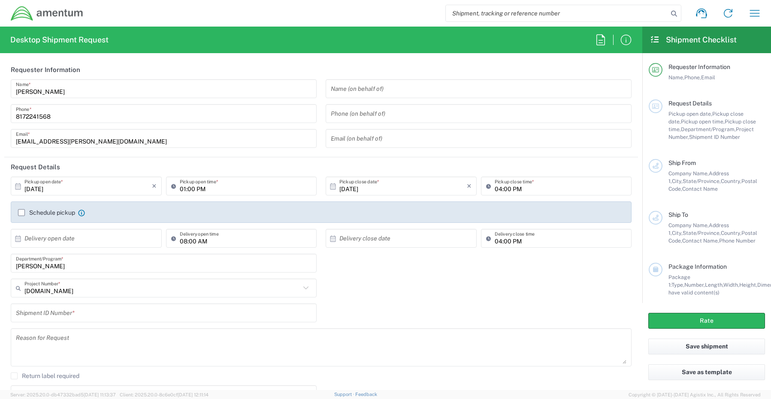
click at [78, 314] on input "text" at bounding box center [163, 313] width 295 height 15
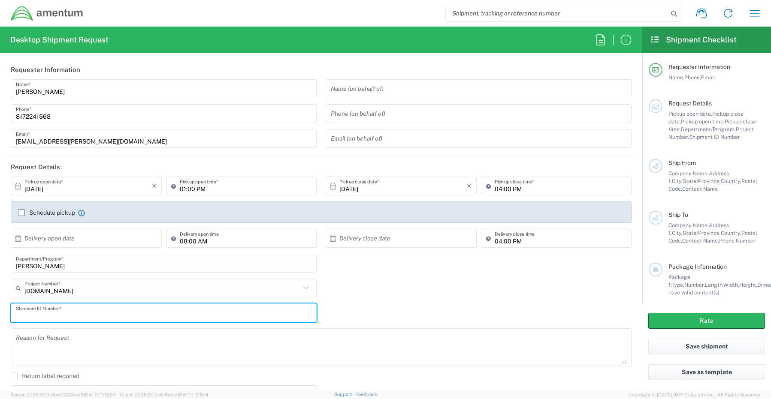
paste input "[PERSON_NAME] LG5 Request"
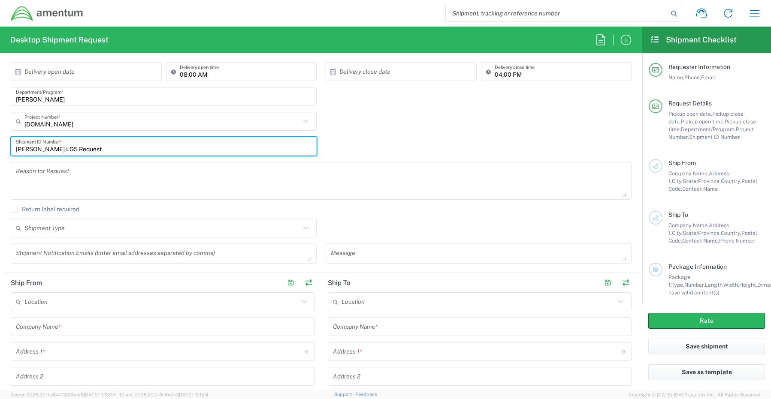
scroll to position [172, 0]
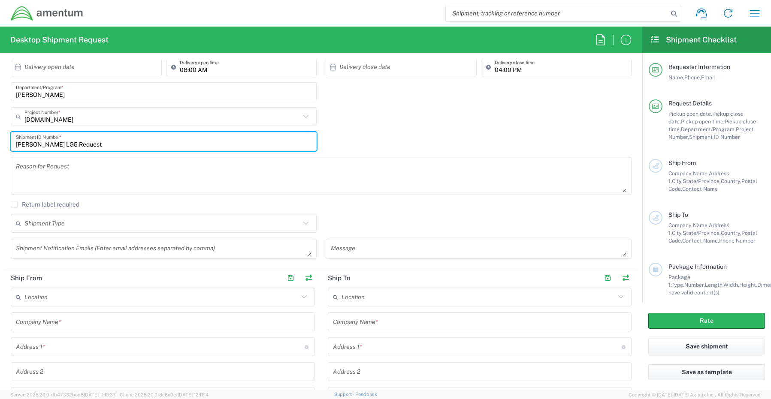
type input "[PERSON_NAME] LG5 Request"
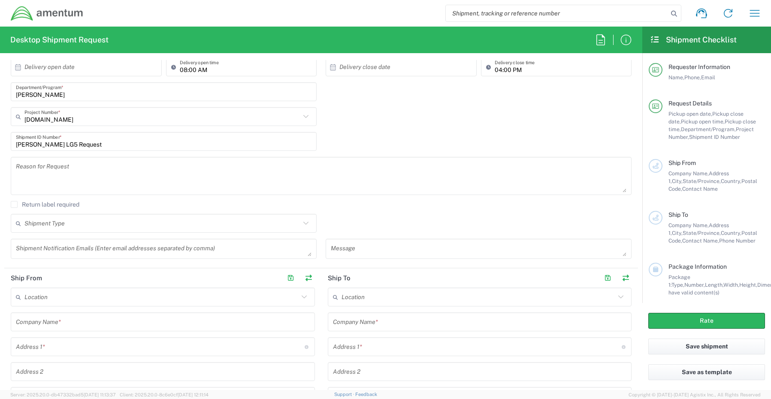
click at [31, 250] on textarea at bounding box center [163, 248] width 295 height 15
paste textarea "[PERSON_NAME][EMAIL_ADDRESS][PERSON_NAME][DOMAIN_NAME]"
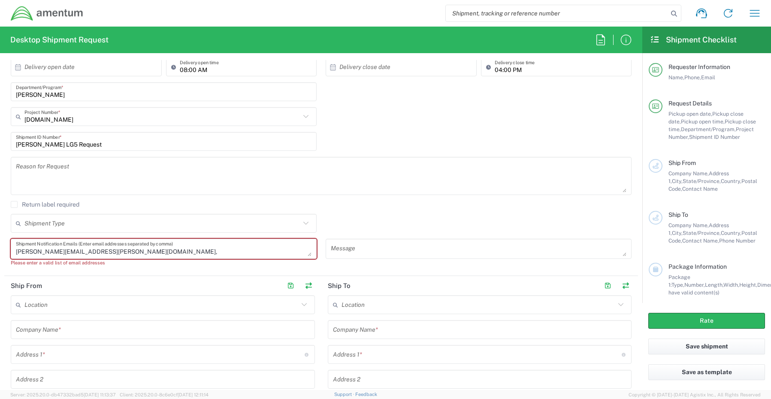
click at [160, 253] on textarea "[PERSON_NAME][EMAIL_ADDRESS][PERSON_NAME][DOMAIN_NAME]," at bounding box center [163, 248] width 295 height 15
paste textarea "[EMAIL_ADDRESS][DOMAIN_NAME]"
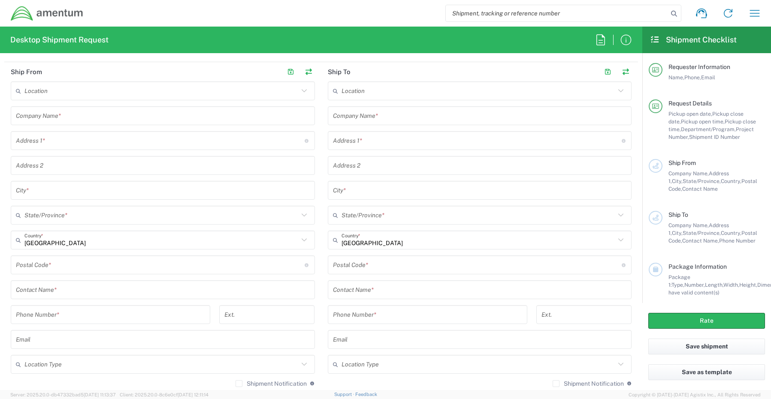
scroll to position [386, 0]
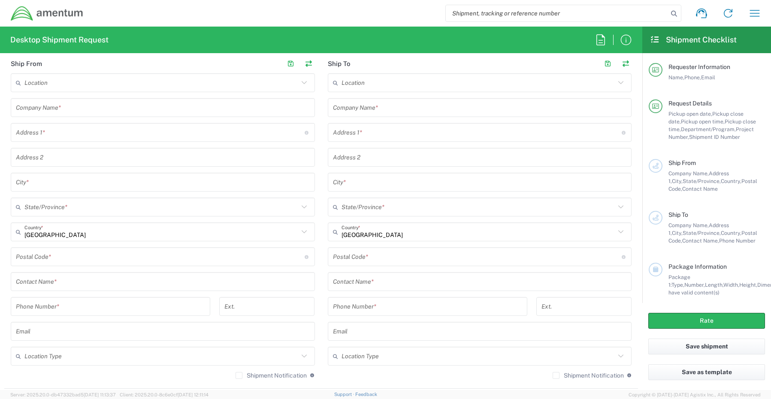
type textarea "[PERSON_NAME][EMAIL_ADDRESS][PERSON_NAME][DOMAIN_NAME], [EMAIL_ADDRESS][DOMAIN_…"
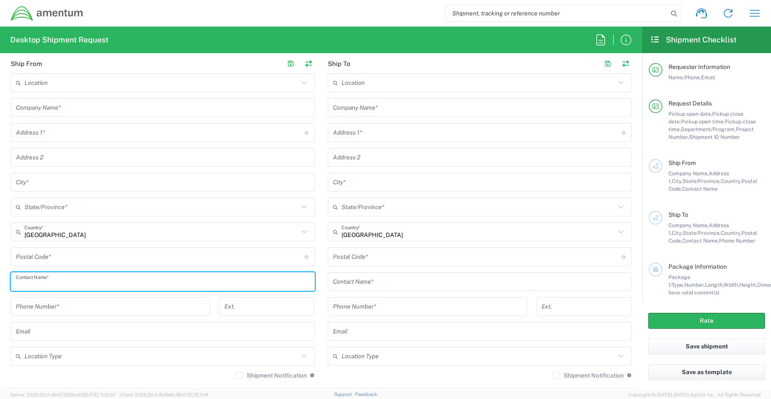
click at [53, 284] on input "text" at bounding box center [163, 281] width 294 height 15
type input "a"
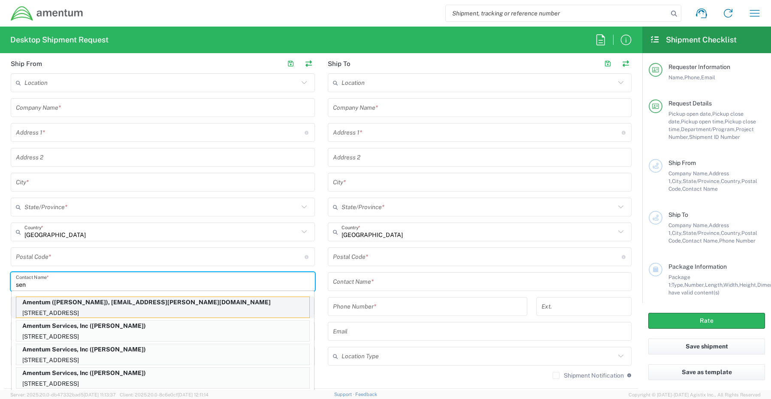
type input "sen"
click at [110, 305] on p "Amentum ([PERSON_NAME]), [EMAIL_ADDRESS][PERSON_NAME][DOMAIN_NAME]" at bounding box center [162, 302] width 293 height 11
type input "Amentum"
type input "[STREET_ADDRESS]"
type input "[GEOGRAPHIC_DATA]"
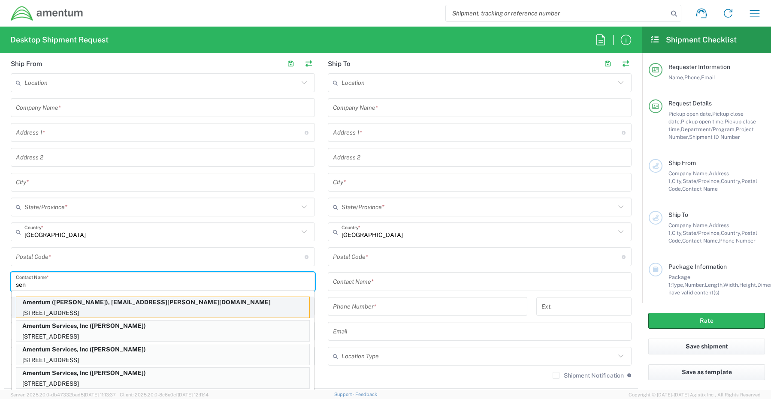
type input "[US_STATE]"
type input "76177"
type input "[PERSON_NAME]"
type input "[PHONE_NUMBER]"
type input "[EMAIL_ADDRESS][PERSON_NAME][DOMAIN_NAME]"
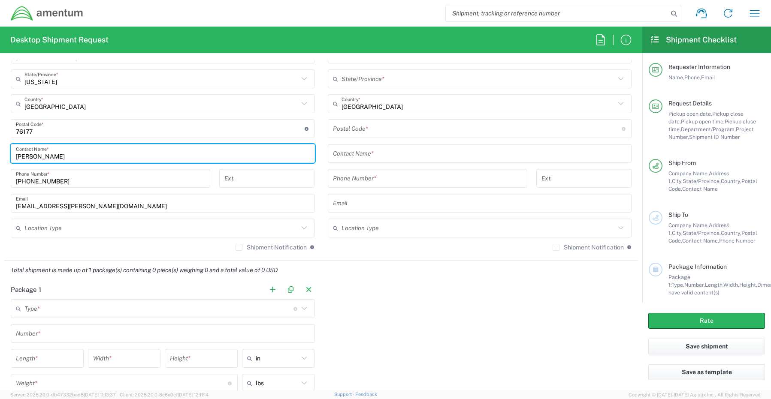
scroll to position [515, 0]
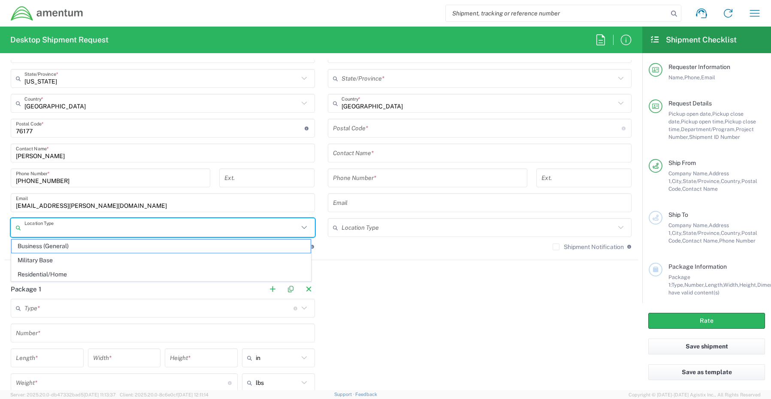
click at [35, 227] on input "text" at bounding box center [161, 227] width 274 height 15
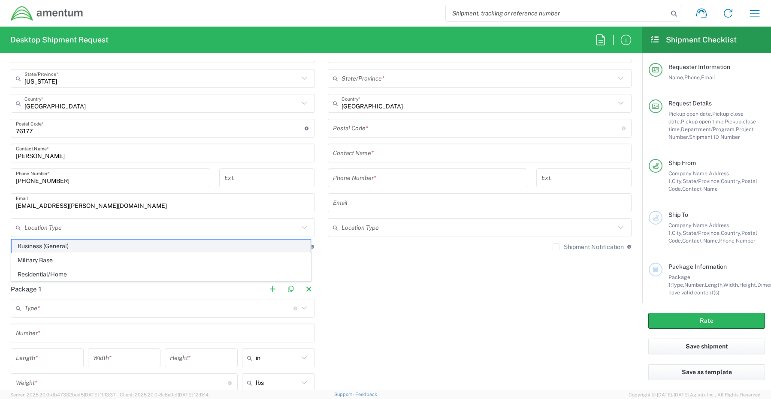
click at [38, 247] on span "Business (General)" at bounding box center [161, 246] width 299 height 13
type input "Business (General)"
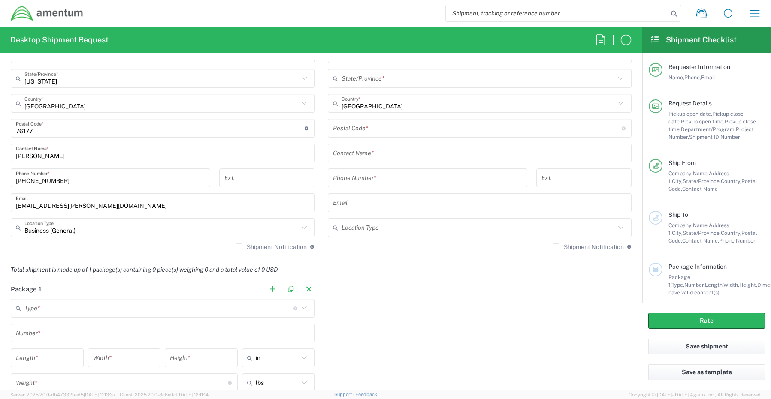
click at [236, 249] on label "Shipment Notification" at bounding box center [270, 247] width 71 height 7
click at [239, 247] on input "Shipment Notification" at bounding box center [239, 247] width 0 height 0
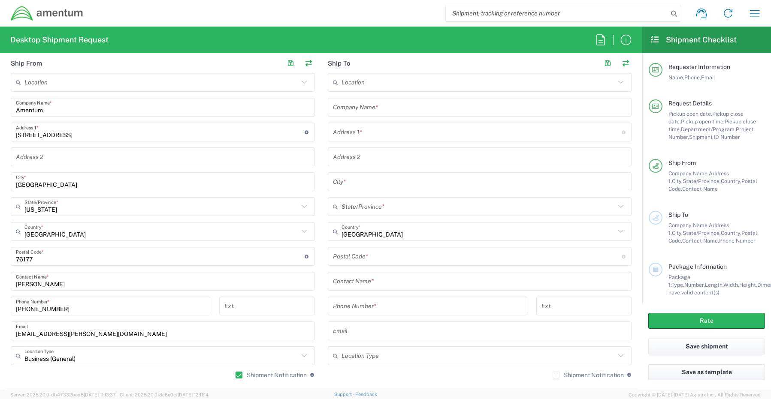
scroll to position [386, 0]
click at [375, 107] on input "text" at bounding box center [480, 107] width 294 height 15
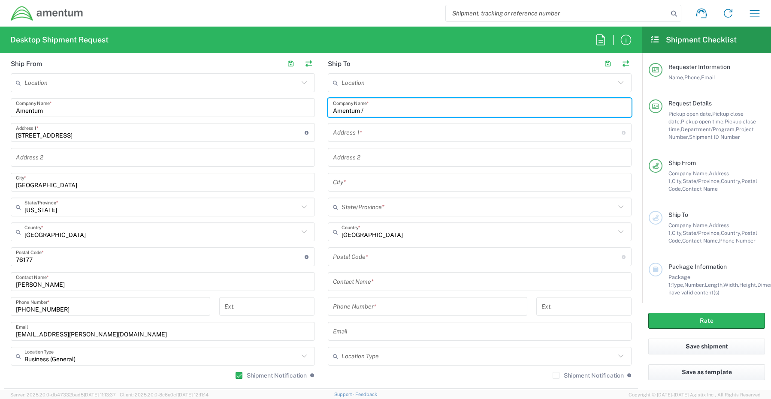
paste input "[PERSON_NAME]"
type input "Amentum / [PERSON_NAME]"
click at [358, 280] on input "text" at bounding box center [480, 281] width 294 height 15
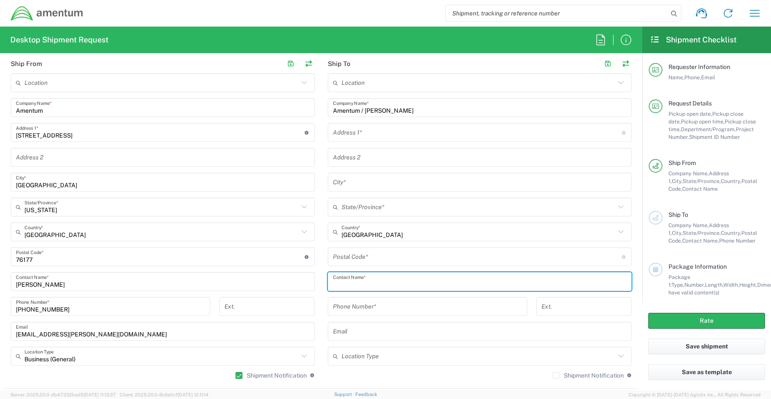
paste input "[PERSON_NAME]"
type input "[PERSON_NAME]"
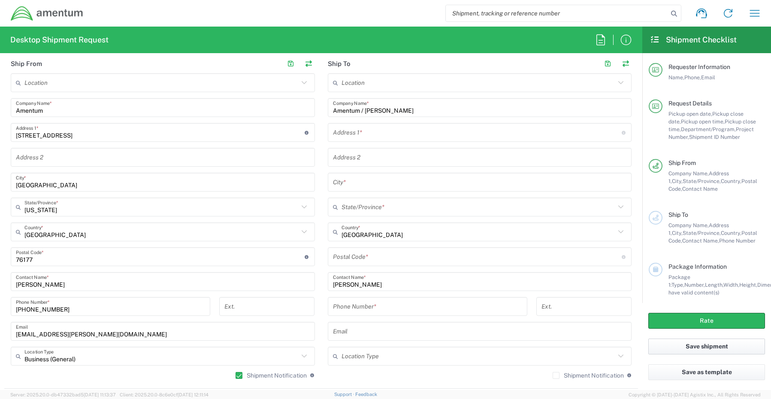
click at [681, 346] on button "Save shipment" at bounding box center [706, 347] width 117 height 16
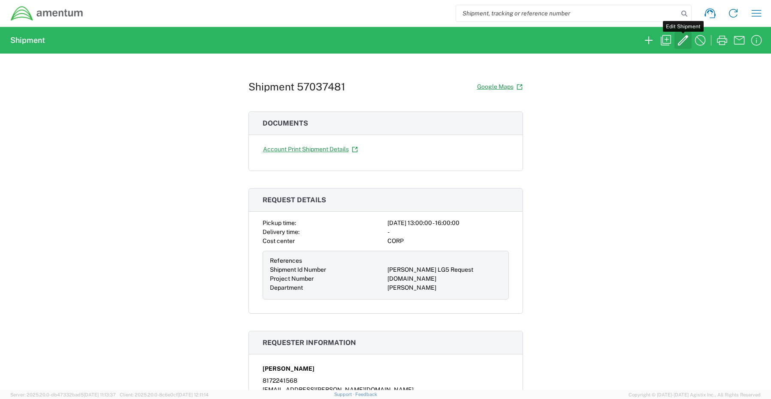
click at [684, 45] on icon "button" at bounding box center [683, 40] width 14 height 14
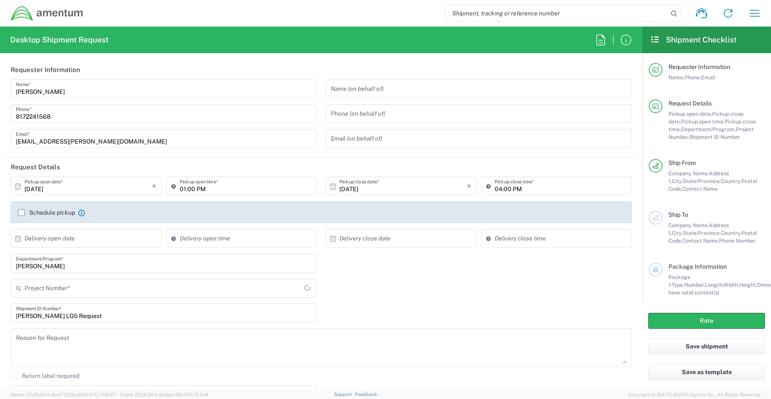
type input "[DOMAIN_NAME]"
type input "[US_STATE]"
type input "Your Packaging"
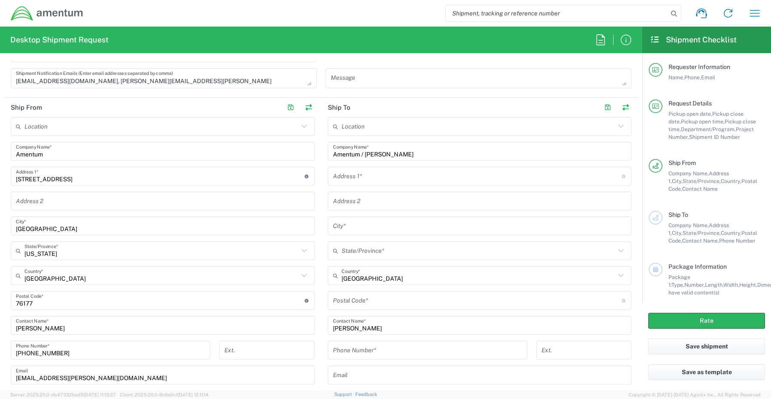
scroll to position [343, 0]
click at [353, 176] on input "text" at bounding box center [477, 175] width 289 height 15
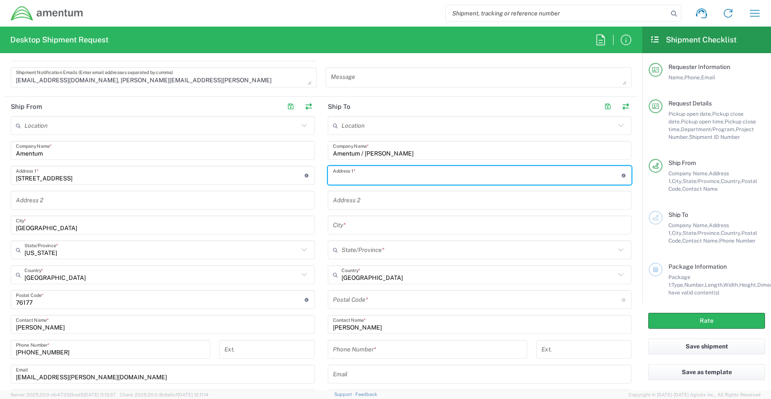
paste input "18619 [PERSON_NAME][GEOGRAPHIC_DATA]"
type input "18619 [PERSON_NAME][GEOGRAPHIC_DATA]"
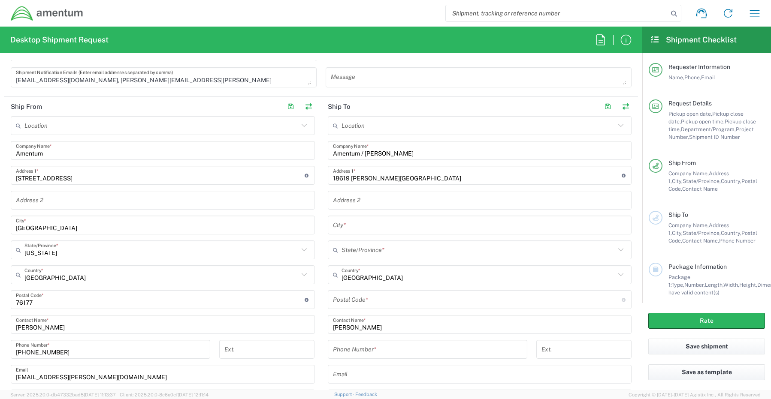
click at [357, 230] on input "text" at bounding box center [480, 225] width 294 height 15
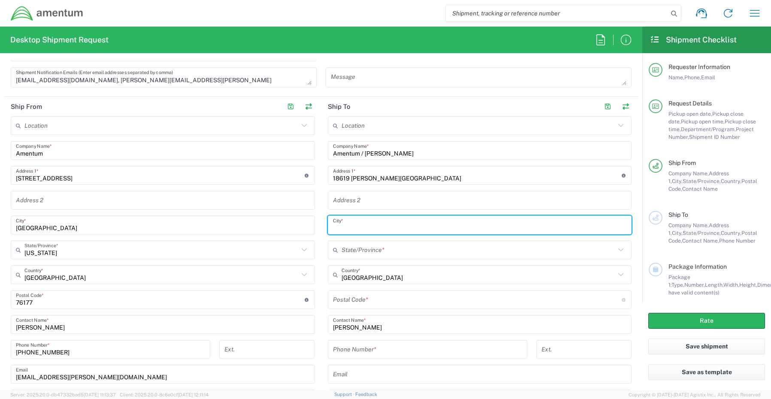
paste input "[GEOGRAPHIC_DATA],"
type input "[GEOGRAPHIC_DATA]"
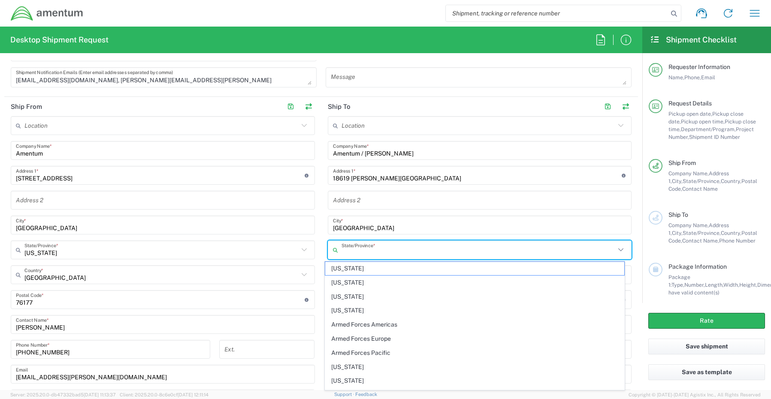
click at [356, 252] on input "text" at bounding box center [478, 250] width 274 height 15
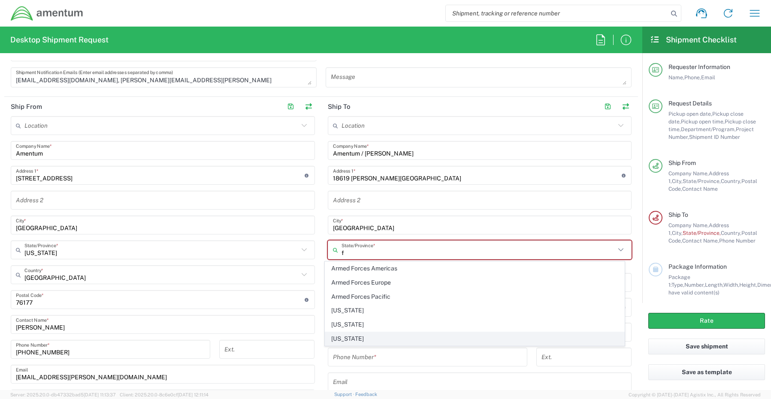
click at [353, 341] on span "[US_STATE]" at bounding box center [474, 338] width 299 height 13
type input "[US_STATE]"
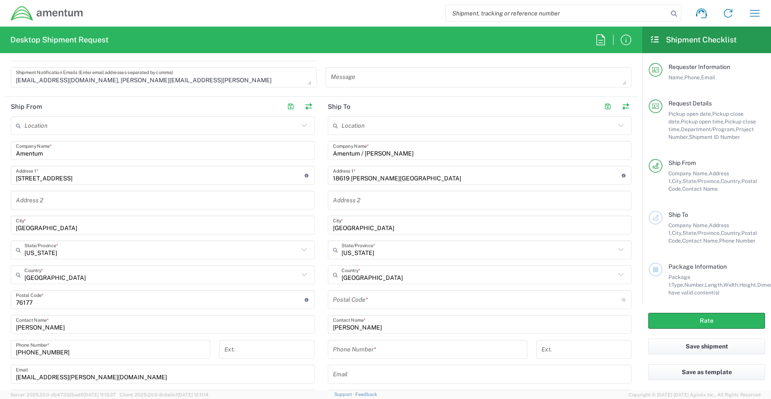
click at [353, 302] on input "undefined" at bounding box center [477, 299] width 289 height 15
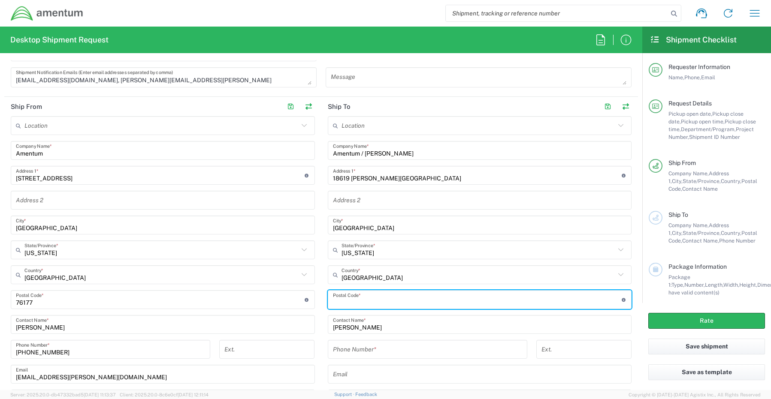
paste input "34610"
type input "34610"
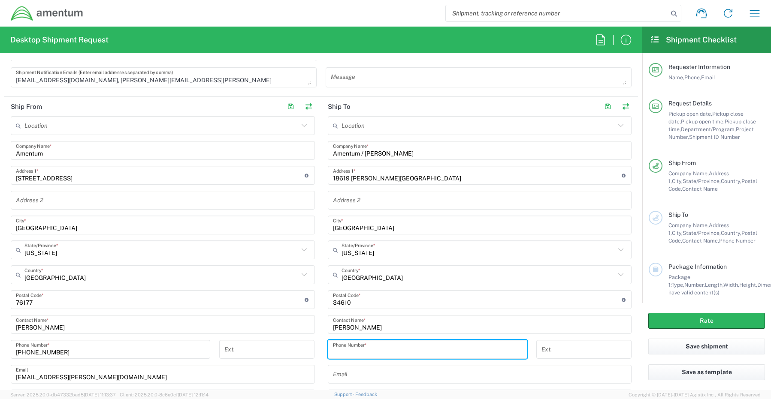
click at [361, 354] on input "tel" at bounding box center [427, 349] width 189 height 15
paste input "[PHONE_NUMBER]"
type input "[PHONE_NUMBER]"
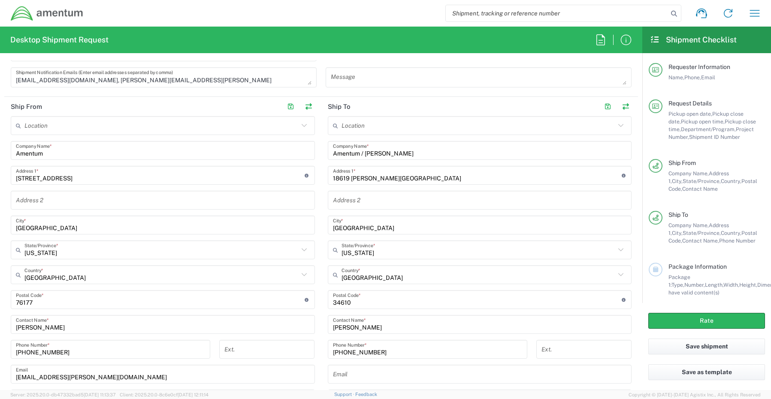
click at [356, 377] on input "text" at bounding box center [480, 374] width 294 height 15
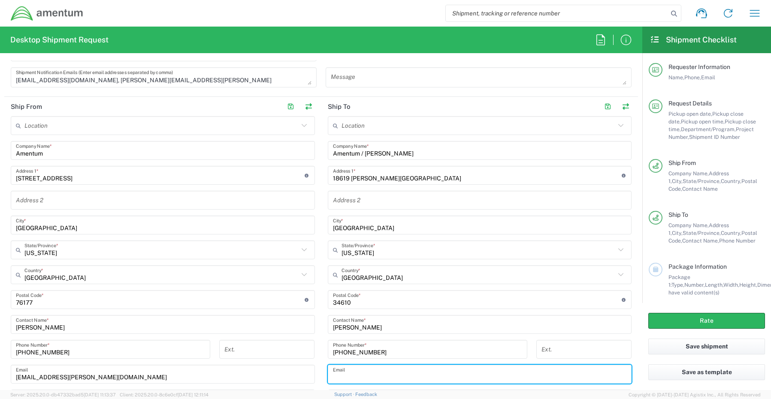
paste input "[PERSON_NAME][EMAIL_ADDRESS][PERSON_NAME][DOMAIN_NAME]"
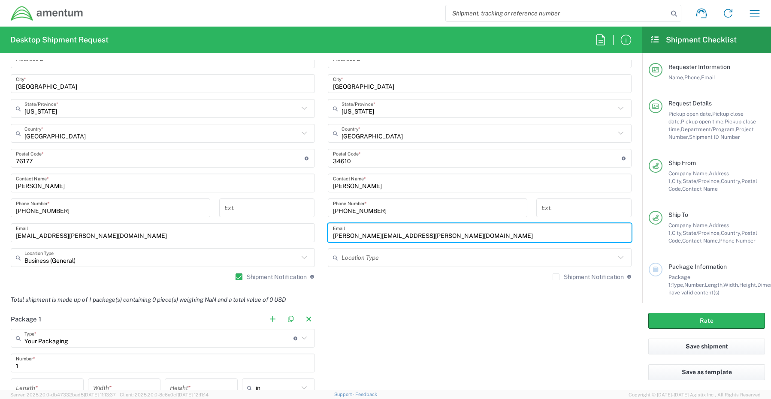
scroll to position [515, 0]
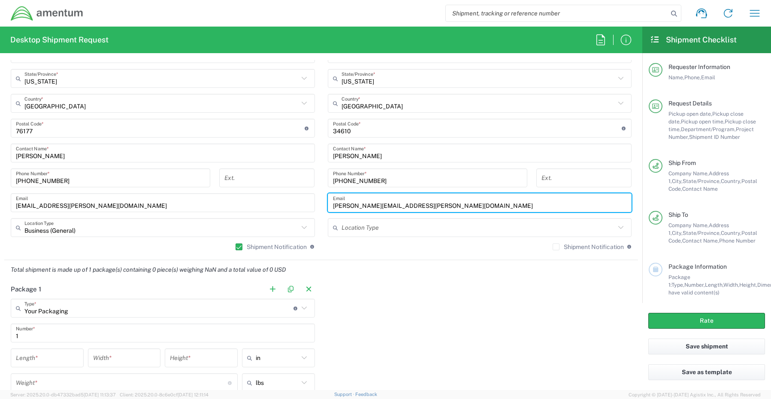
type input "[PERSON_NAME][EMAIL_ADDRESS][PERSON_NAME][DOMAIN_NAME]"
click at [552, 247] on label "Shipment Notification" at bounding box center [587, 247] width 71 height 7
click at [556, 247] on input "Shipment Notification" at bounding box center [556, 247] width 0 height 0
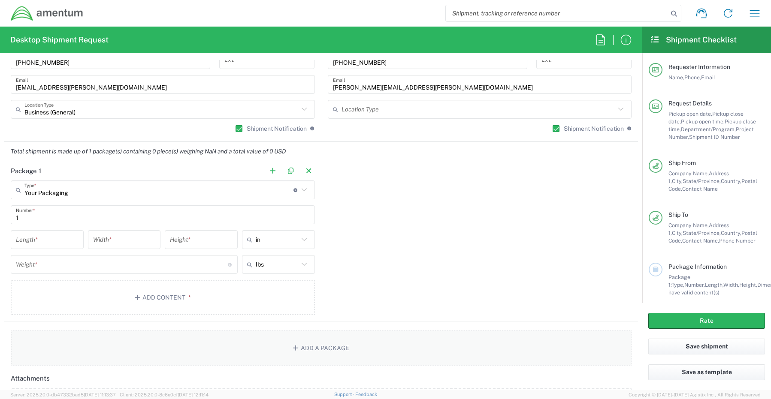
scroll to position [686, 0]
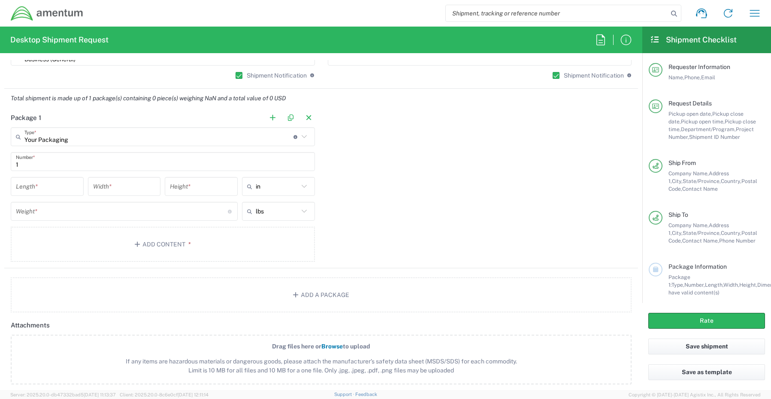
click at [45, 184] on input "number" at bounding box center [47, 186] width 63 height 15
type input "16"
type input "1"
type input "6"
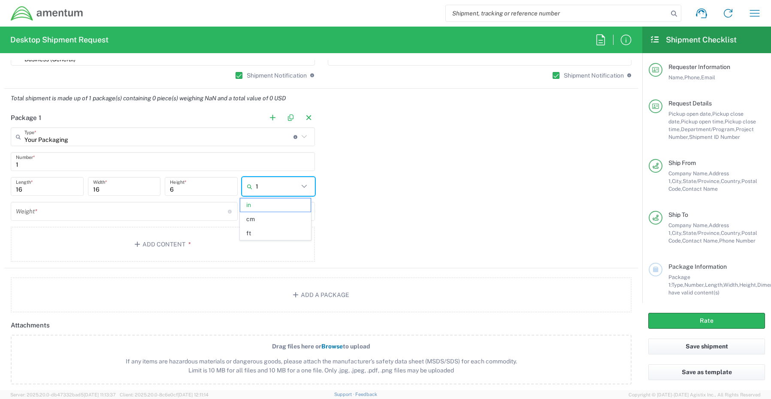
type input "12"
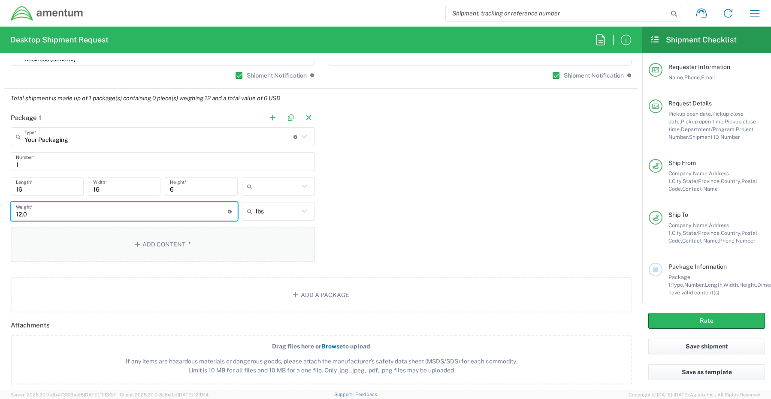
type input "12.0"
click at [178, 244] on button "Add Content *" at bounding box center [163, 244] width 304 height 35
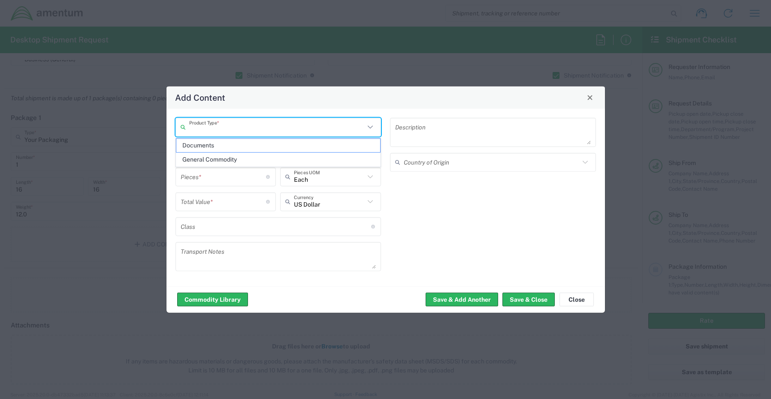
click at [205, 126] on input "text" at bounding box center [277, 127] width 176 height 15
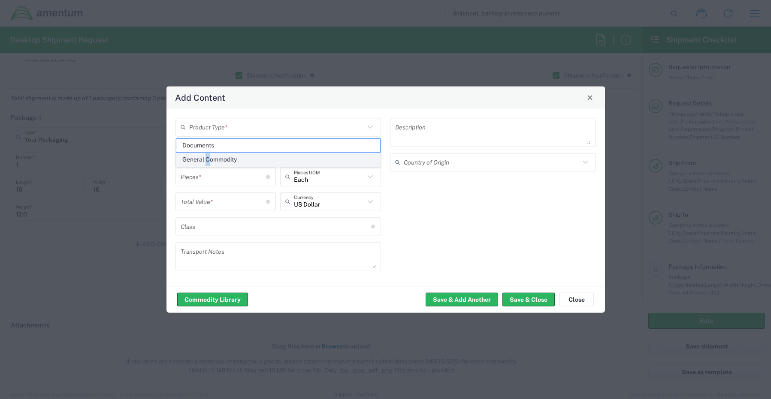
click at [208, 159] on span "General Commodity" at bounding box center [278, 159] width 204 height 13
type input "General Commodity"
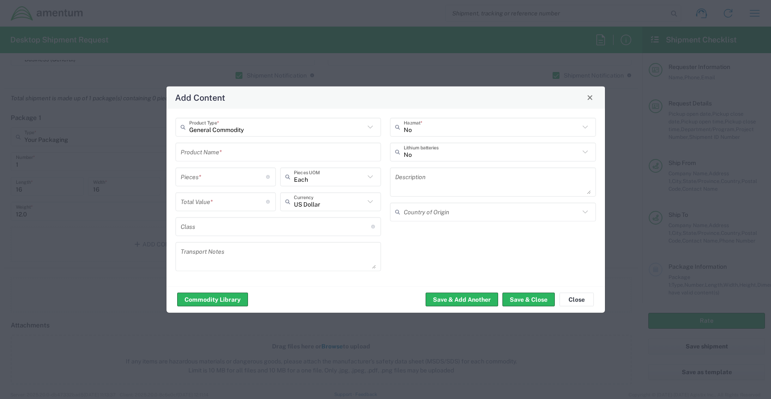
click at [236, 151] on input "text" at bounding box center [279, 152] width 196 height 15
paste input "Laptop: DELL-6TWZ6G3 Dock: J30TCF3 KB/Mouse"
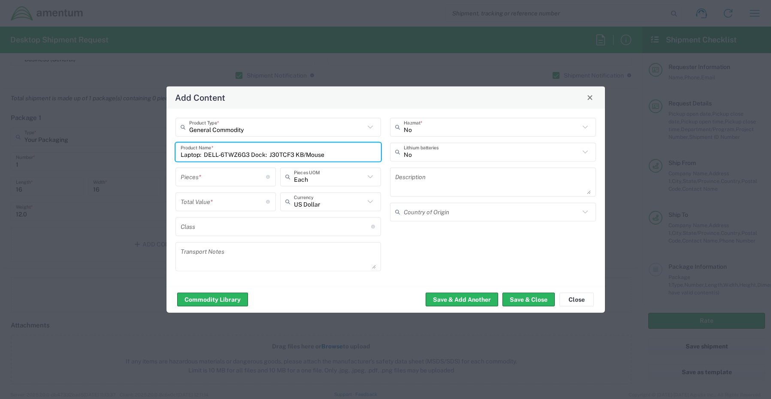
type input "Laptop: DELL-6TWZ6G3 Dock: J30TCF3 KB/Mouse"
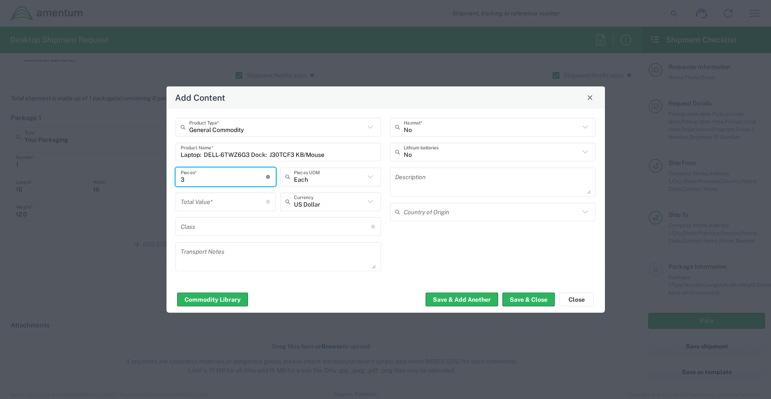
type input "3"
type input "Each"
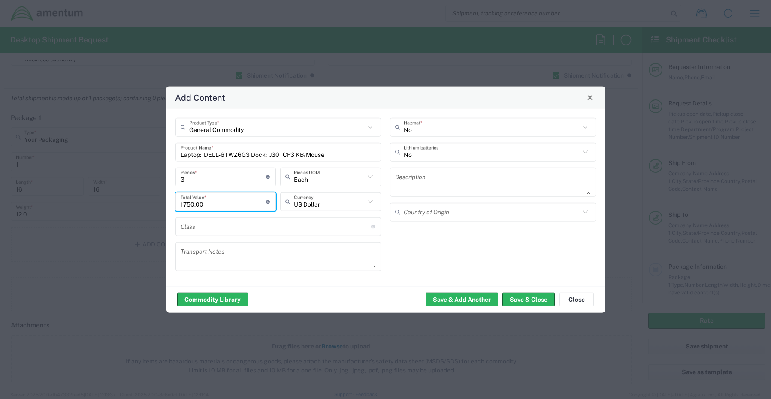
type input "1750.00"
click at [431, 151] on input "text" at bounding box center [492, 152] width 176 height 15
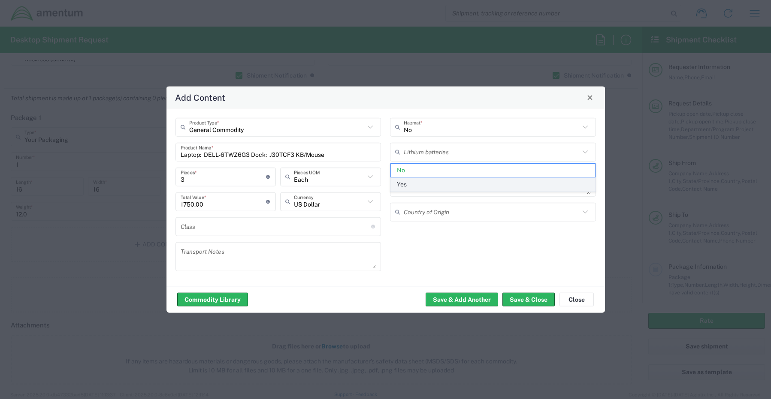
click at [413, 184] on span "Yes" at bounding box center [493, 184] width 204 height 13
type input "Yes"
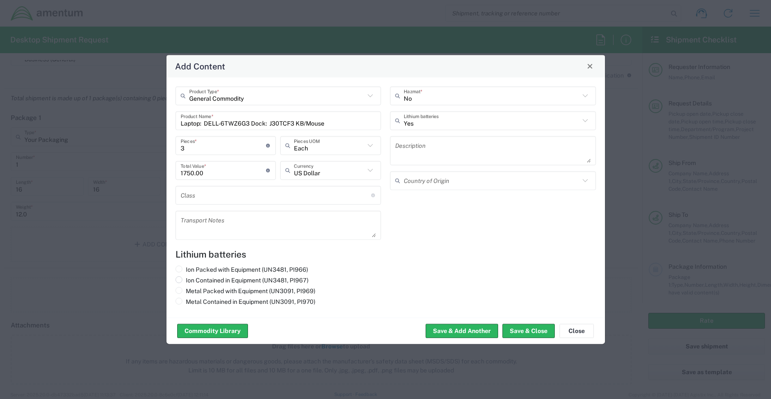
click at [187, 281] on input "Ion Contained in Equipment (UN3481, PI967)" at bounding box center [189, 279] width 6 height 6
radio input "true"
click at [526, 329] on button "Save & Close" at bounding box center [528, 331] width 52 height 14
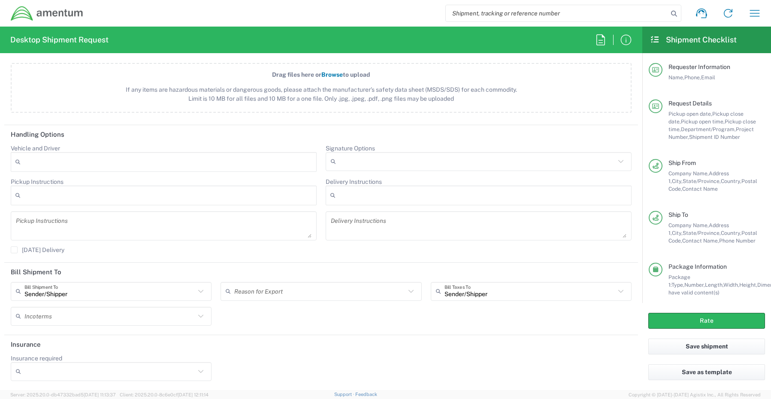
scroll to position [1009, 0]
click at [335, 158] on icon at bounding box center [335, 161] width 9 height 14
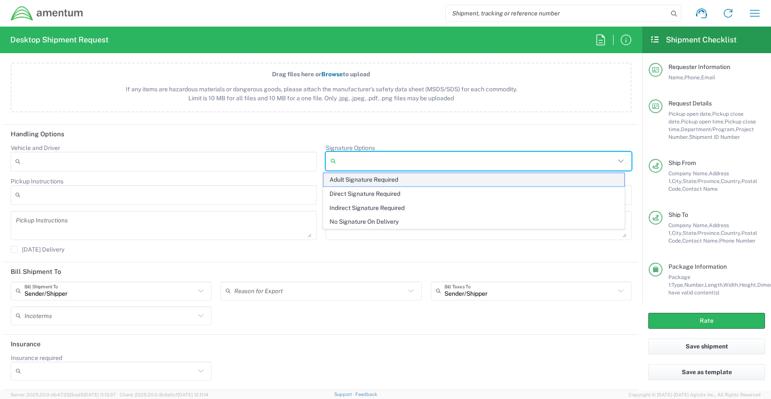
click at [346, 184] on span "Adult Signature Required" at bounding box center [473, 179] width 301 height 13
type input "Adult Signature Required"
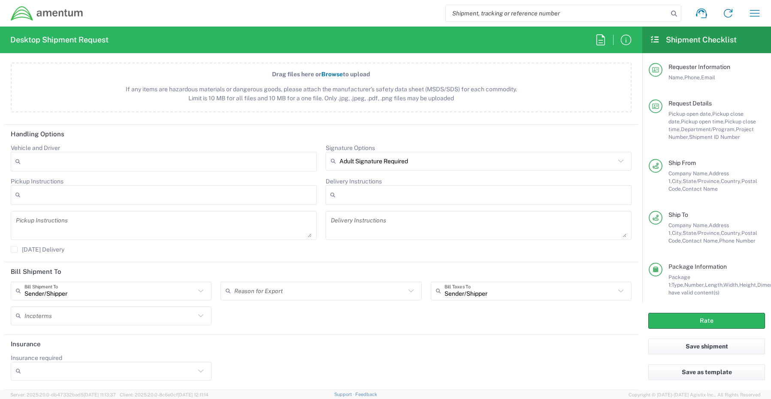
click at [27, 373] on input "Insurance required" at bounding box center [109, 372] width 171 height 14
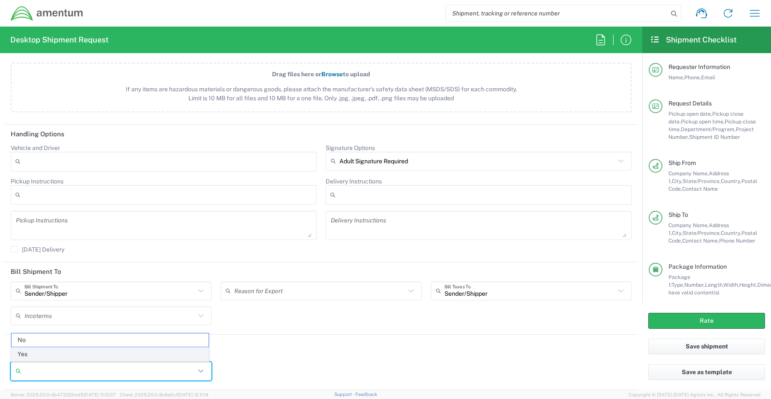
click at [39, 348] on span "Yes" at bounding box center [110, 354] width 197 height 13
type input "Yes"
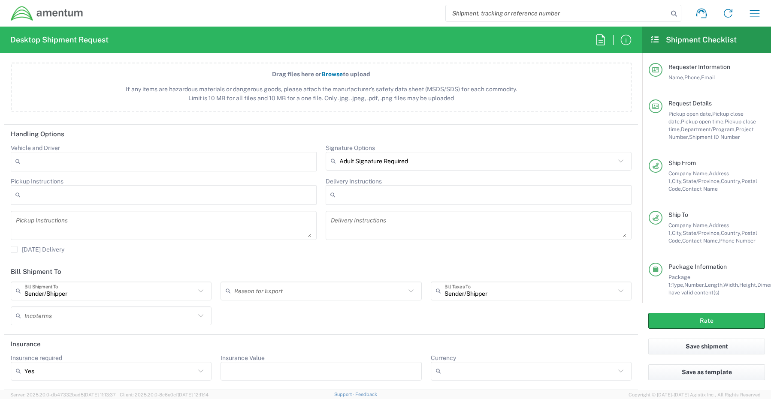
click at [252, 370] on input "Insurance Value" at bounding box center [321, 372] width 190 height 14
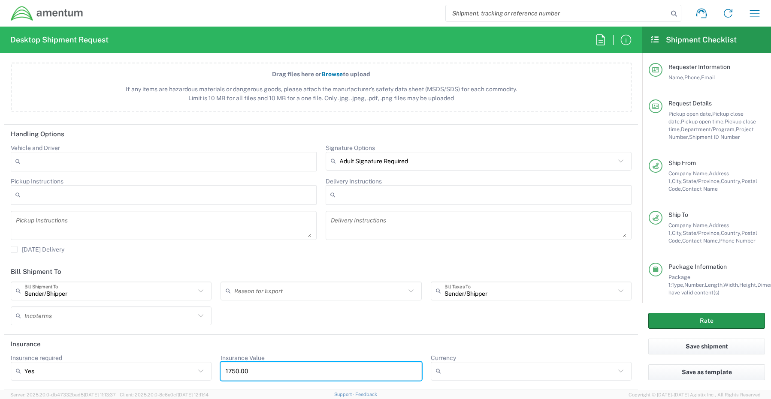
type input "1750.00"
click at [673, 316] on button "Rate" at bounding box center [706, 321] width 117 height 16
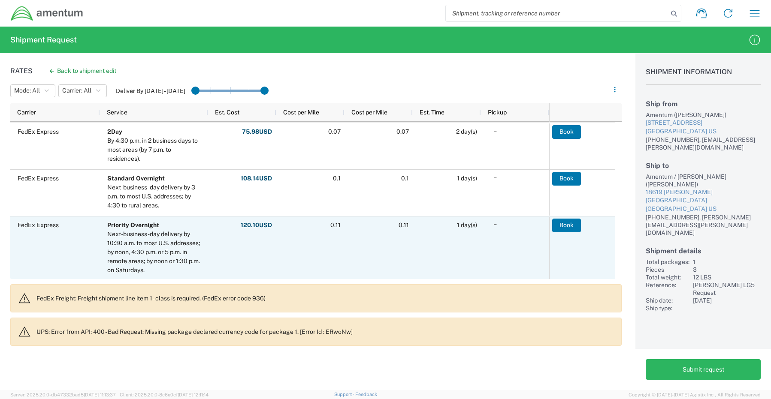
scroll to position [86, 0]
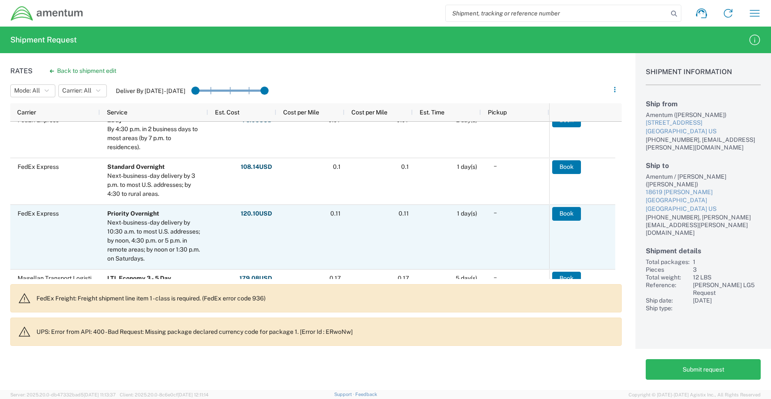
drag, startPoint x: 74, startPoint y: 231, endPoint x: 90, endPoint y: 227, distance: 16.2
click at [74, 231] on div "FedEx Express" at bounding box center [55, 237] width 90 height 64
click at [562, 213] on button "Book" at bounding box center [566, 214] width 29 height 14
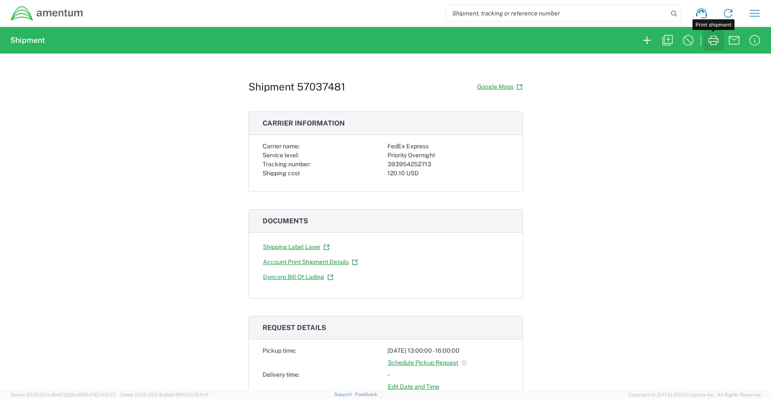
click at [718, 42] on icon "button" at bounding box center [713, 40] width 10 height 9
